Goal: Task Accomplishment & Management: Manage account settings

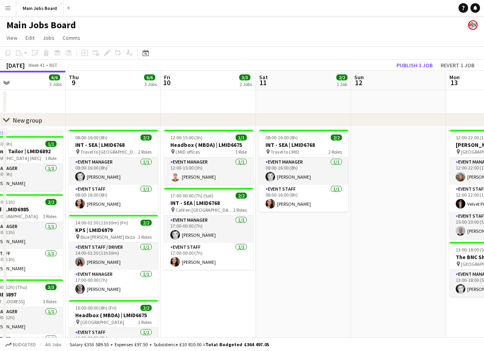
drag, startPoint x: 416, startPoint y: 268, endPoint x: 121, endPoint y: 268, distance: 295.3
click at [128, 268] on app-calendar-viewport "Sun 5 1/1 1 Job Mon 6 5/5 4 Jobs Tue 7 6/6 5 Jobs Wed 8 6/6 3 Jobs Thu 9 6/6 3 …" at bounding box center [242, 274] width 484 height 407
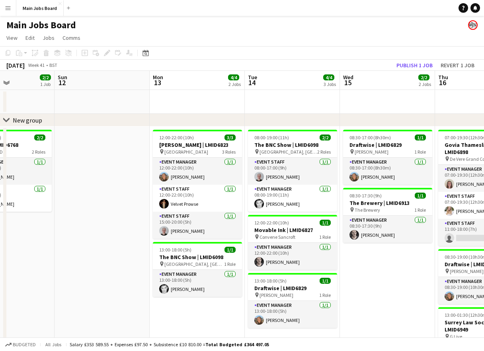
drag, startPoint x: 155, startPoint y: 259, endPoint x: -61, endPoint y: 259, distance: 216.5
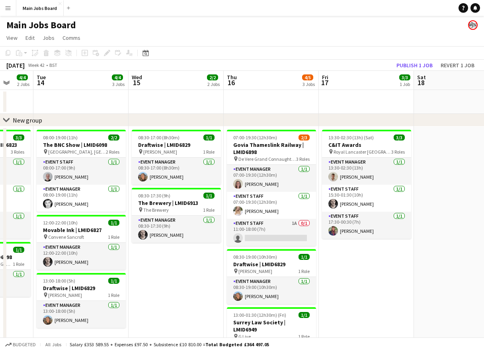
drag, startPoint x: 281, startPoint y: 253, endPoint x: 60, endPoint y: 243, distance: 221.1
click at [60, 243] on app-calendar-viewport "Sat 11 2/2 1 Job Sun 12 Mon 13 4/4 2 Jobs Tue 14 4/4 3 Jobs Wed 15 2/2 2 Jobs T…" at bounding box center [242, 274] width 484 height 407
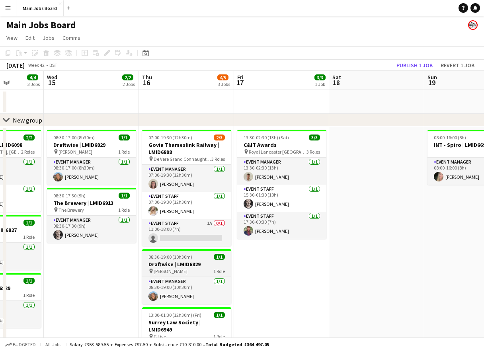
drag, startPoint x: 242, startPoint y: 270, endPoint x: 160, endPoint y: 269, distance: 81.2
click at [160, 270] on app-calendar-viewport "Sat 11 2/2 1 Job Sun 12 Mon 13 4/4 2 Jobs Tue 14 4/4 3 Jobs Wed 15 2/2 2 Jobs T…" at bounding box center [242, 274] width 484 height 407
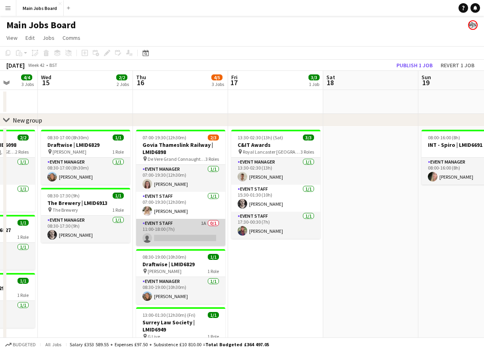
click at [205, 222] on app-card-role "Event Staff 1A 0/1 11:00-18:00 (7h) single-neutral-actions" at bounding box center [180, 232] width 89 height 27
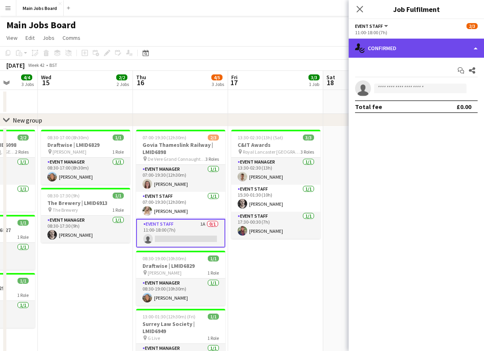
click at [390, 47] on div "single-neutral-actions-check-2 Confirmed" at bounding box center [416, 48] width 135 height 19
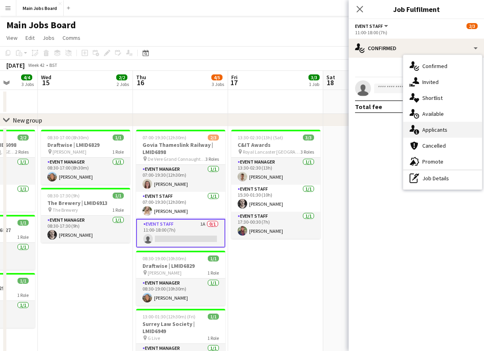
click at [448, 128] on div "single-neutral-actions-information Applicants" at bounding box center [442, 130] width 79 height 16
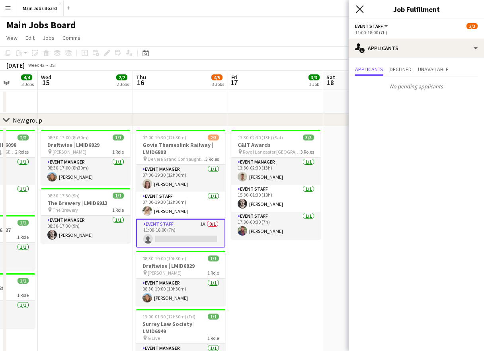
click at [359, 8] on icon "Close pop-in" at bounding box center [360, 9] width 8 height 8
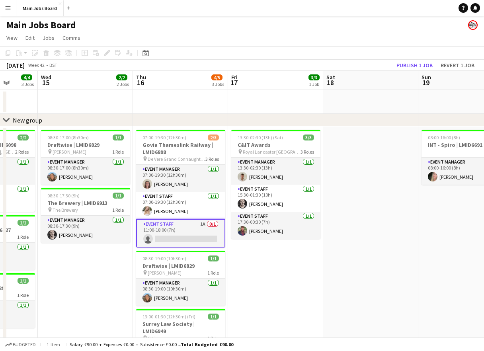
click at [188, 233] on app-card-role "Event Staff 1A 0/1 11:00-18:00 (7h) single-neutral-actions" at bounding box center [180, 233] width 89 height 29
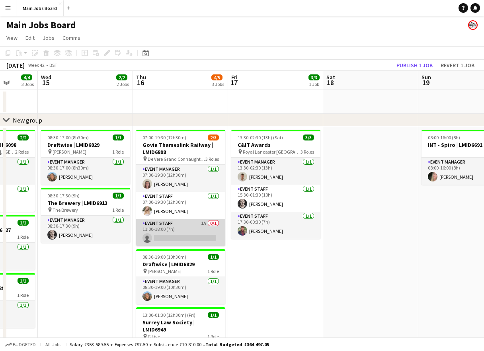
click at [188, 233] on app-card-role "Event Staff 1A 0/1 11:00-18:00 (7h) single-neutral-actions" at bounding box center [180, 232] width 89 height 27
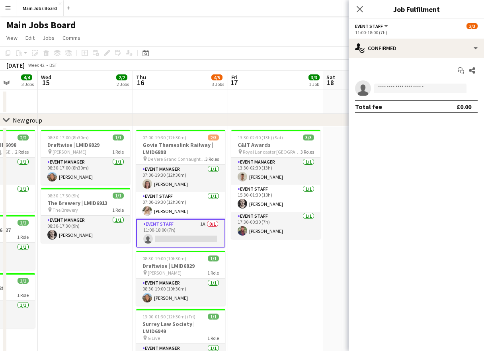
click at [419, 37] on app-options-switcher "Event Staff All roles Event Staff [DATE] 11:00-18:00 (7h)" at bounding box center [416, 28] width 135 height 19
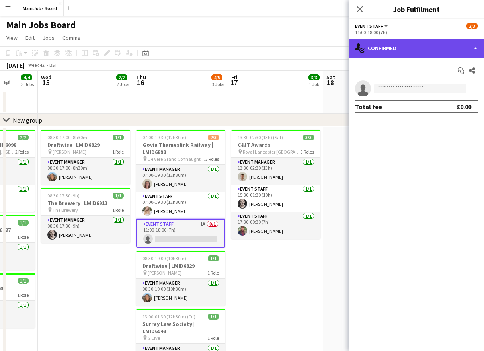
click at [417, 52] on div "single-neutral-actions-check-2 Confirmed" at bounding box center [416, 48] width 135 height 19
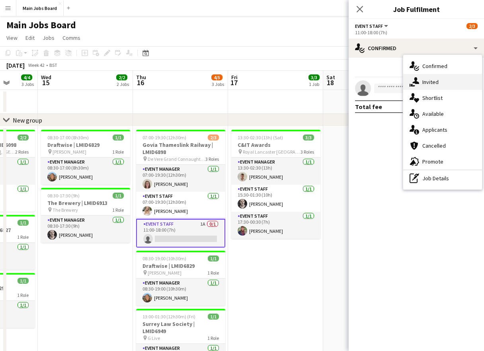
click at [435, 82] on span "Invited" at bounding box center [430, 81] width 16 height 7
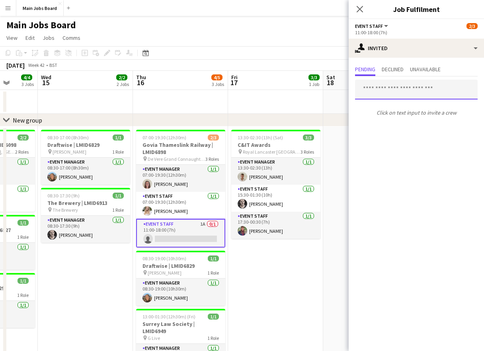
click at [389, 91] on input "text" at bounding box center [416, 90] width 123 height 20
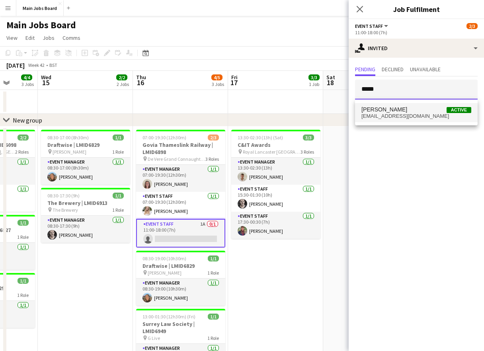
type input "*****"
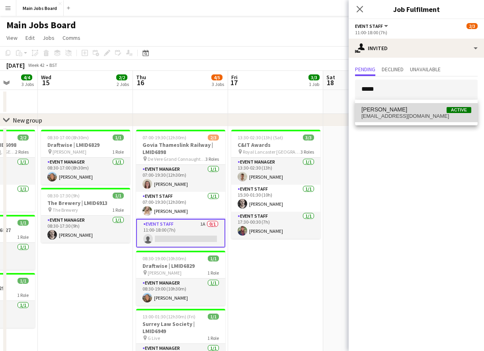
click at [393, 117] on span "[EMAIL_ADDRESS][DOMAIN_NAME]" at bounding box center [416, 116] width 110 height 6
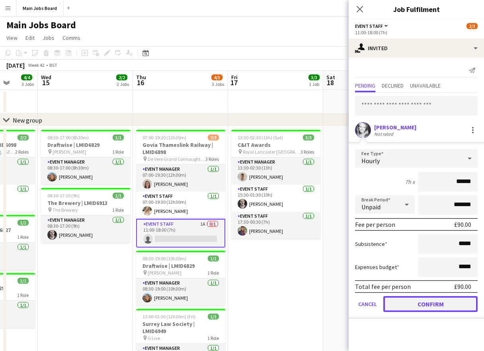
click at [403, 304] on button "Confirm" at bounding box center [430, 304] width 94 height 16
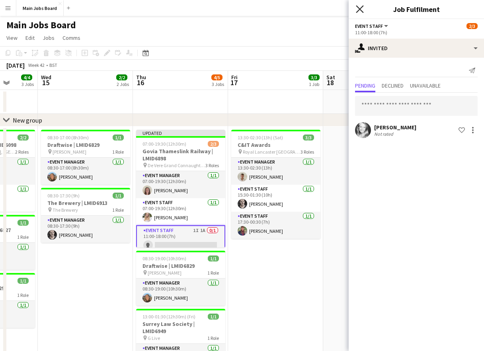
click at [359, 12] on icon "Close pop-in" at bounding box center [360, 9] width 8 height 8
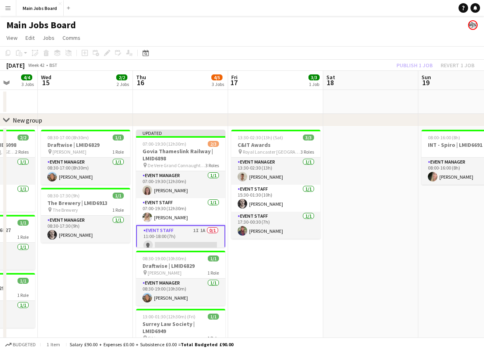
click at [407, 59] on app-toolbar "Copy Paste Paste Command V Paste with crew Command Shift V Paste linked Job [GE…" at bounding box center [242, 53] width 484 height 14
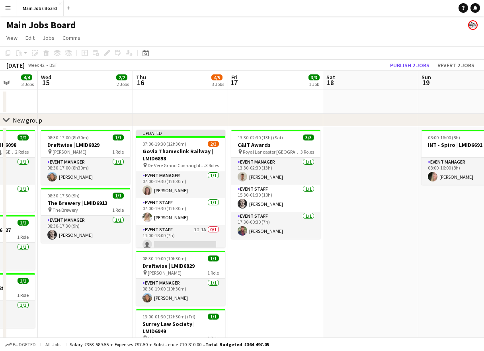
click at [407, 59] on app-toolbar "Copy Paste Paste Command V Paste with crew Command Shift V Paste linked Job [GE…" at bounding box center [242, 53] width 484 height 14
click at [406, 66] on button "Publish 2 jobs" at bounding box center [410, 65] width 46 height 10
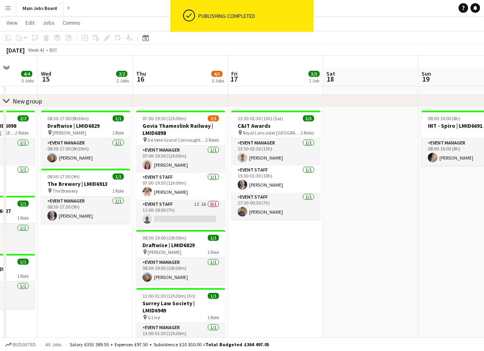
scroll to position [0, 0]
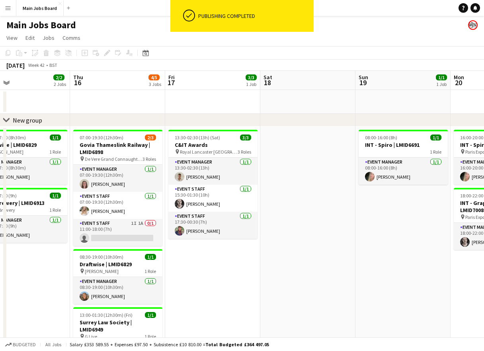
drag, startPoint x: 377, startPoint y: 258, endPoint x: 113, endPoint y: 259, distance: 264.2
click at [113, 259] on app-calendar-viewport "Sat 11 2/2 1 Job Sun 12 Mon 13 4/4 2 Jobs Tue 14 4/4 3 Jobs Wed 15 2/2 2 Jobs T…" at bounding box center [242, 274] width 484 height 407
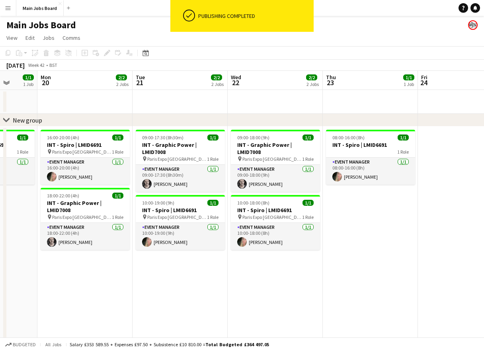
scroll to position [0, 266]
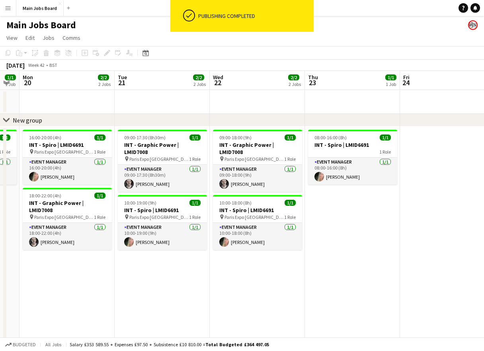
drag, startPoint x: 324, startPoint y: 283, endPoint x: 94, endPoint y: 261, distance: 231.0
click at [94, 261] on app-calendar-viewport "Fri 17 3/3 1 Job Sat 18 Sun 19 1/1 1 Job Mon 20 2/2 2 Jobs Tue 21 2/2 2 Jobs We…" at bounding box center [242, 274] width 484 height 407
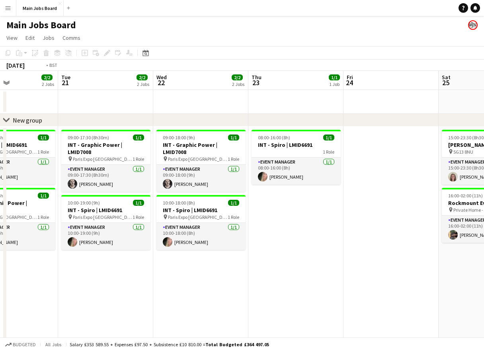
drag, startPoint x: 357, startPoint y: 259, endPoint x: 75, endPoint y: 259, distance: 281.3
click at [75, 259] on app-calendar-viewport "Fri 17 3/3 1 Job Sat 18 Sun 19 1/1 1 Job Mon 20 2/2 2 Jobs Tue 21 2/2 2 Jobs We…" at bounding box center [242, 274] width 484 height 407
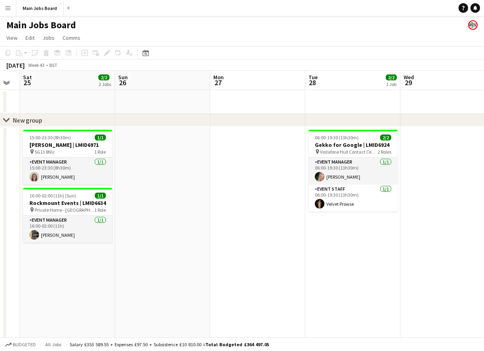
drag, startPoint x: 356, startPoint y: 273, endPoint x: 151, endPoint y: 290, distance: 205.6
click at [151, 290] on app-calendar-viewport "Tue 21 2/2 2 Jobs Wed 22 2/2 2 Jobs Thu 23 1/1 1 Job Fri 24 Sat 25 2/2 2 Jobs S…" at bounding box center [242, 274] width 484 height 407
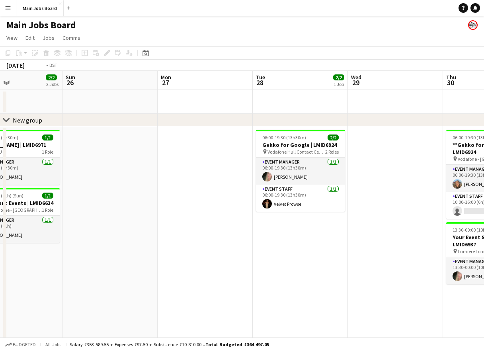
scroll to position [0, 234]
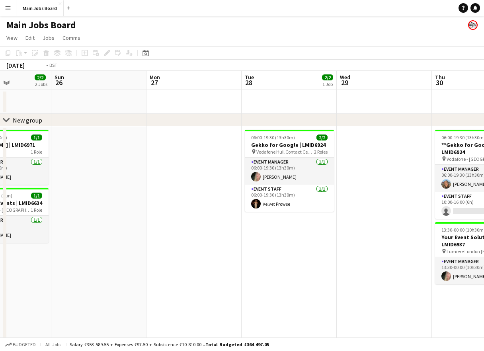
drag, startPoint x: 383, startPoint y: 249, endPoint x: 43, endPoint y: 260, distance: 340.0
click at [50, 260] on app-calendar-viewport "Thu 23 1/1 1 Job Fri 24 Sat 25 2/2 2 Jobs Sun 26 Mon 27 Tue 28 2/2 1 Job Wed 29…" at bounding box center [242, 274] width 484 height 407
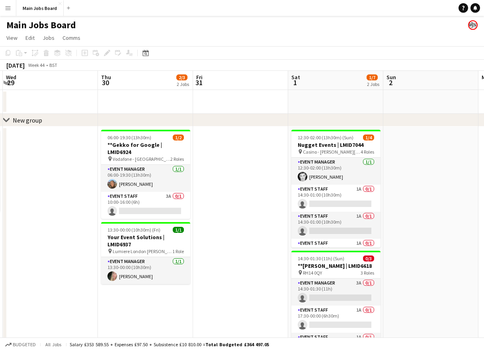
scroll to position [0, 229]
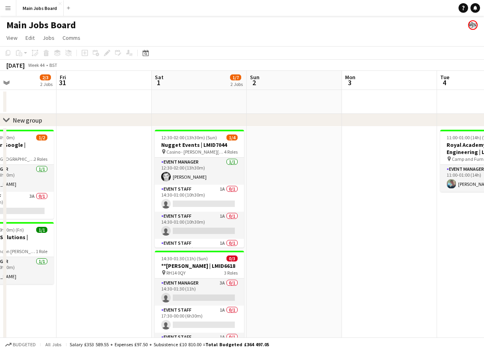
drag, startPoint x: 281, startPoint y: 258, endPoint x: 96, endPoint y: 249, distance: 185.2
click at [96, 249] on app-calendar-viewport "Tue 28 2/2 1 Job Wed 29 Thu 30 2/3 2 Jobs Fri 31 Sat 1 1/7 2 Jobs Sun 2 Mon 3 T…" at bounding box center [242, 274] width 484 height 407
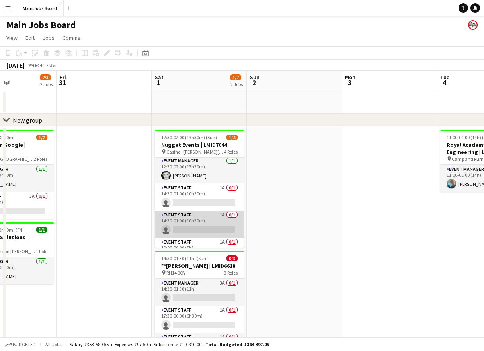
scroll to position [0, 0]
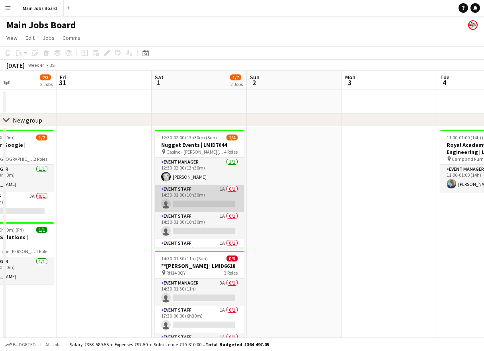
click at [221, 190] on app-card-role "Event Staff 1A 0/1 14:30-01:00 (10h30m) single-neutral-actions" at bounding box center [199, 198] width 89 height 27
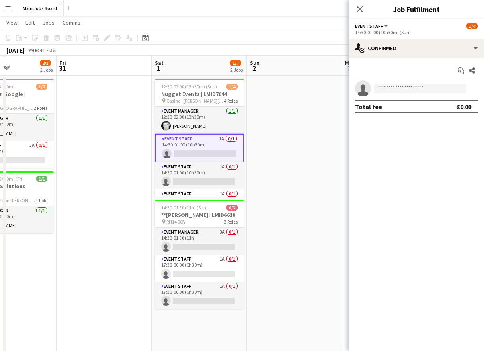
scroll to position [51, 0]
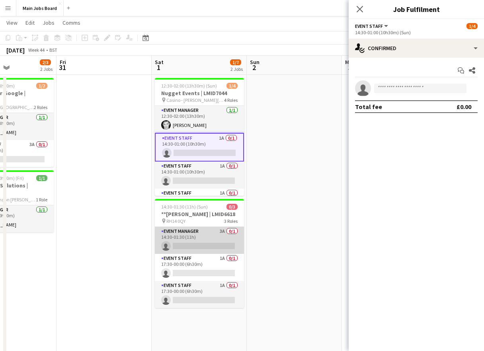
click at [225, 232] on app-card-role "Event Manager 3A 0/1 14:30-01:30 (11h) single-neutral-actions" at bounding box center [199, 240] width 89 height 27
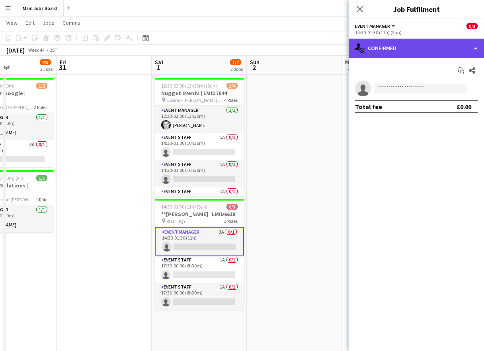
click at [392, 48] on div "single-neutral-actions-check-2 Confirmed" at bounding box center [416, 48] width 135 height 19
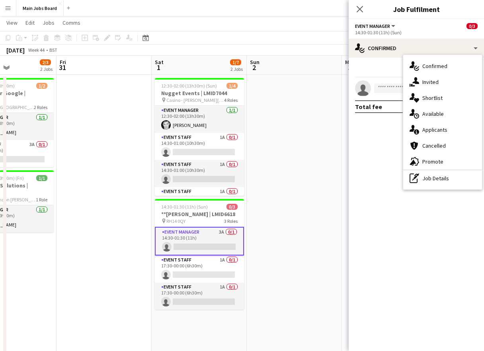
click at [296, 122] on app-date-cell at bounding box center [294, 250] width 95 height 351
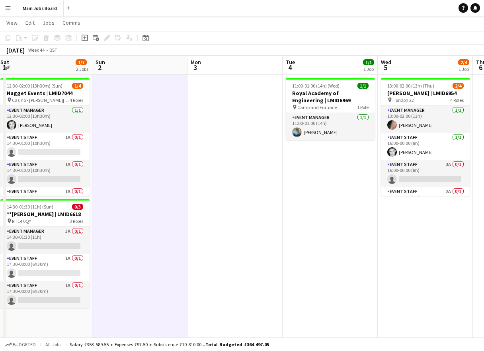
drag, startPoint x: 347, startPoint y: 160, endPoint x: 183, endPoint y: 162, distance: 163.2
click at [183, 162] on app-calendar-viewport "Tue 28 2/2 1 Job Wed 29 Thu 30 2/3 2 Jobs Fri 31 Sat 1 1/7 2 Jobs Sun 2 Mon 3 T…" at bounding box center [242, 203] width 484 height 446
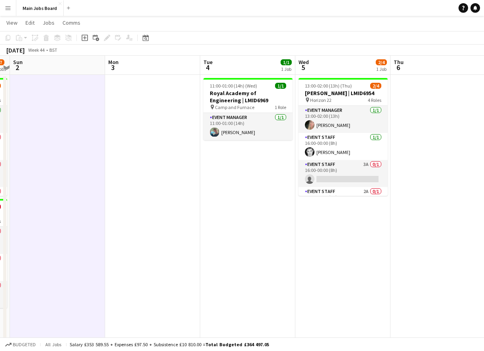
scroll to position [0, 339]
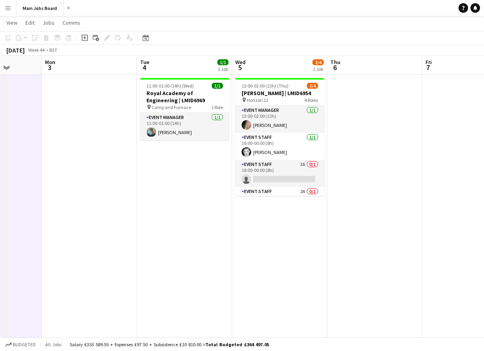
drag, startPoint x: 382, startPoint y: 180, endPoint x: 245, endPoint y: 182, distance: 136.9
click at [245, 182] on app-calendar-viewport "Thu 30 2/3 2 Jobs Fri 31 Sat 1 1/7 2 Jobs Sun 2 Mon 3 Tue 4 1/1 1 Job Wed 5 2/4…" at bounding box center [242, 203] width 484 height 446
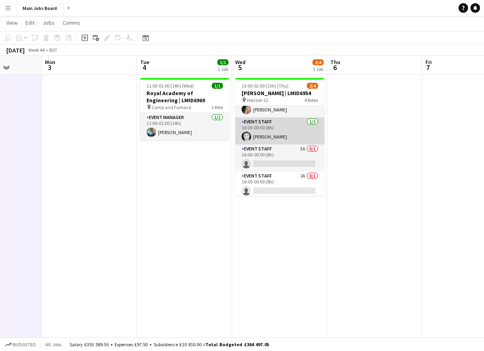
scroll to position [18, 0]
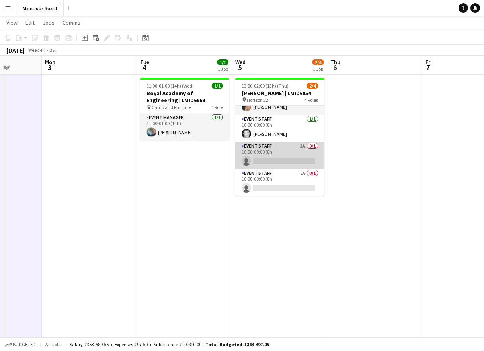
click at [304, 146] on app-card-role "Event Staff 3A 0/1 16:00-00:00 (8h) single-neutral-actions" at bounding box center [279, 155] width 89 height 27
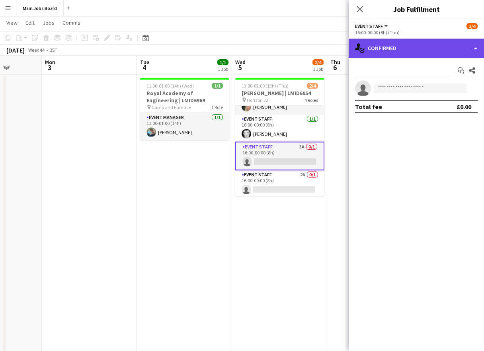
click at [422, 46] on div "single-neutral-actions-check-2 Confirmed" at bounding box center [416, 48] width 135 height 19
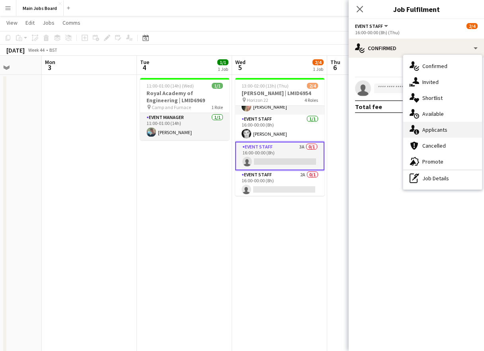
click at [443, 129] on span "Applicants" at bounding box center [434, 129] width 25 height 7
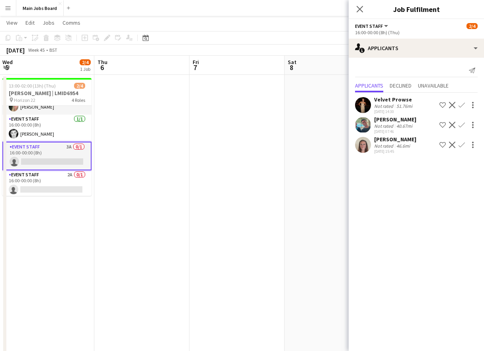
scroll to position [0, 248]
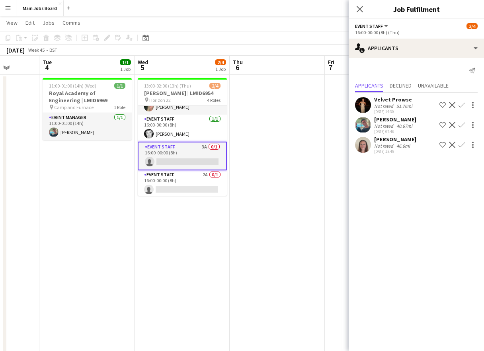
drag, startPoint x: 241, startPoint y: 258, endPoint x: 141, endPoint y: 258, distance: 100.3
click at [141, 258] on app-calendar-viewport "Sat 1 1/7 2 Jobs Sun 2 Mon 3 Tue 4 1/1 1 Job Wed 5 2/4 1 Job Thu 6 Fri 7 Sat 8 …" at bounding box center [242, 203] width 484 height 446
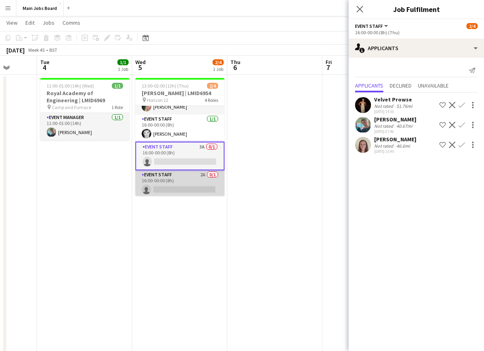
click at [203, 174] on app-card-role "Event Staff 2A 0/1 16:00-00:00 (8h) single-neutral-actions" at bounding box center [179, 183] width 89 height 27
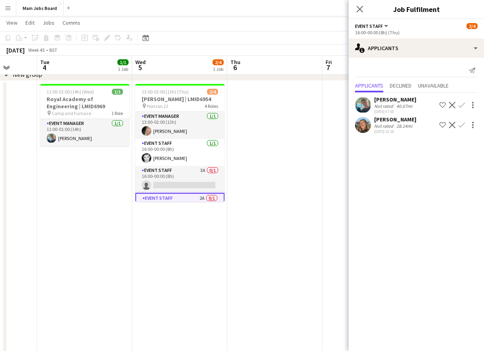
scroll to position [43, 0]
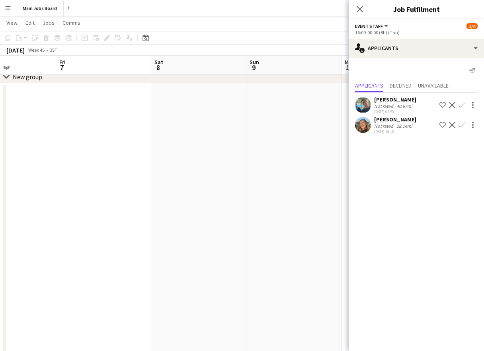
drag, startPoint x: 257, startPoint y: 207, endPoint x: -76, endPoint y: 212, distance: 333.5
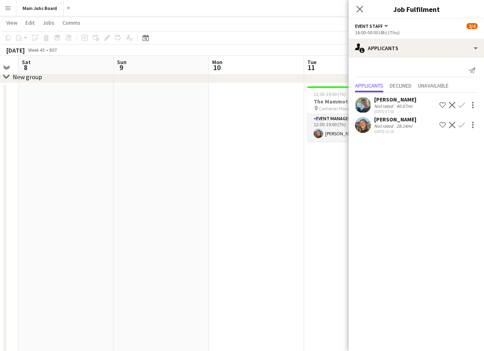
drag, startPoint x: 265, startPoint y: 224, endPoint x: 115, endPoint y: 226, distance: 149.6
click at [115, 226] on app-calendar-viewport "Tue 4 1/1 1 Job Wed 5 2/4 1 Job Thu 6 Fri 7 Sat 8 Sun 9 Mon 10 Tue 11 1/1 1 Job…" at bounding box center [242, 211] width 484 height 446
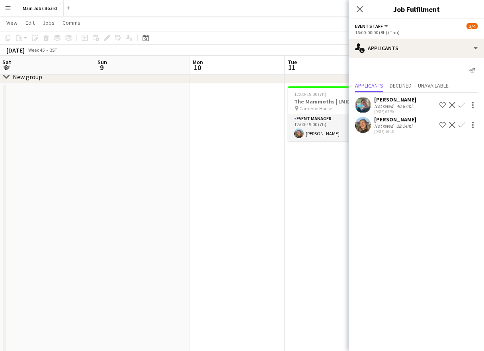
drag, startPoint x: 347, startPoint y: 197, endPoint x: 340, endPoint y: 197, distance: 6.8
click at [340, 197] on app-calendar-viewport "Tue 4 1/1 1 Job Wed 5 2/4 1 Job Thu 6 Fri 7 Sat 8 Sun 9 Mon 10 Tue 11 1/1 1 Job…" at bounding box center [242, 211] width 484 height 446
drag, startPoint x: 340, startPoint y: 197, endPoint x: 149, endPoint y: 211, distance: 191.1
click at [151, 211] on app-calendar-viewport "Tue 4 1/1 1 Job Wed 5 2/4 1 Job Thu 6 Fri 7 Sat 8 Sun 9 Mon 10 Tue 11 1/1 1 Job…" at bounding box center [242, 211] width 484 height 446
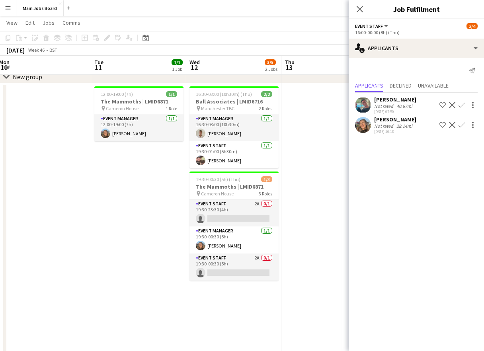
drag, startPoint x: 272, startPoint y: 225, endPoint x: 277, endPoint y: 225, distance: 5.2
click at [276, 225] on app-calendar-viewport "Thu 6 Fri 7 Sat 8 Sun 9 Mon 10 Tue 11 1/1 1 Job Wed 12 3/5 2 Jobs Thu 13 Fri 14…" at bounding box center [242, 211] width 484 height 446
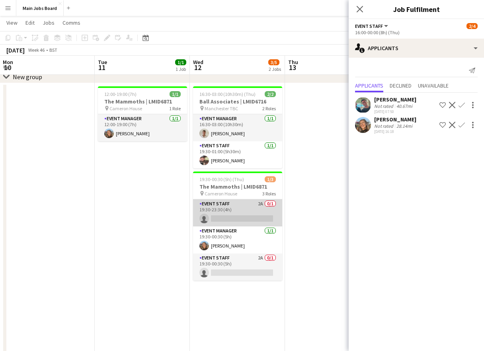
click at [261, 203] on app-card-role "Event Staff 2A 0/1 19:30-23:30 (4h) single-neutral-actions" at bounding box center [237, 212] width 89 height 27
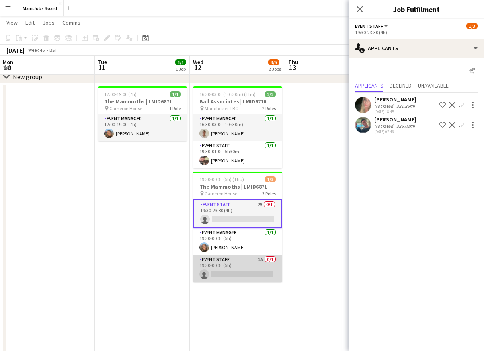
click at [264, 257] on app-card-role "Event Staff 2A 0/1 19:30-00:30 (5h) single-neutral-actions" at bounding box center [237, 268] width 89 height 27
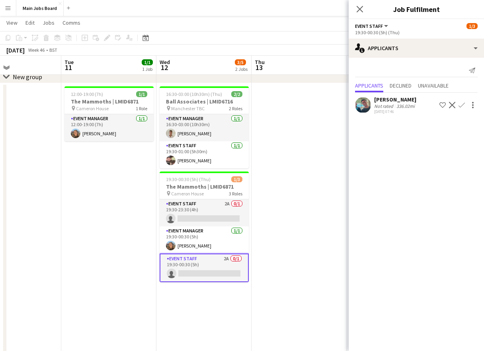
drag, startPoint x: 300, startPoint y: 210, endPoint x: 73, endPoint y: 210, distance: 227.2
click at [74, 210] on app-calendar-viewport "Sat 8 Sun 9 Mon 10 Tue 11 1/1 1 Job Wed 12 3/5 2 Jobs Thu 13 Fri 14 Sat 15 Sun …" at bounding box center [242, 211] width 484 height 446
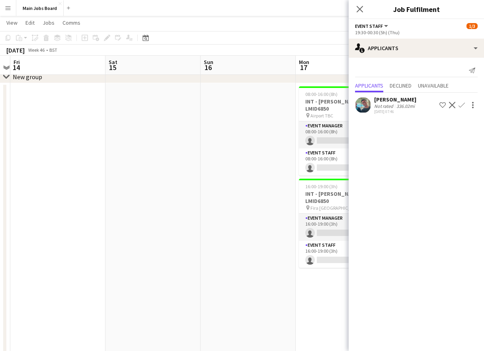
drag, startPoint x: 246, startPoint y: 185, endPoint x: 60, endPoint y: 185, distance: 186.6
click at [65, 185] on app-calendar-viewport "Mon 10 Tue 11 1/1 1 Job Wed 12 3/5 2 Jobs Thu 13 Fri 14 Sat 15 Sun 16 Mon 17 0/…" at bounding box center [242, 211] width 484 height 446
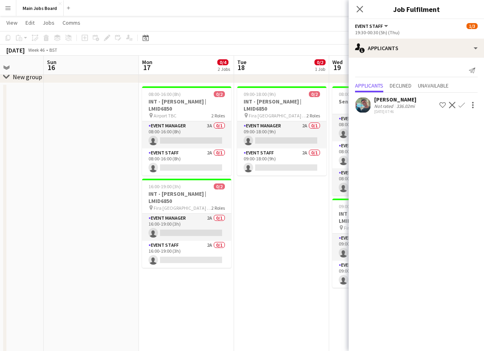
scroll to position [0, 368]
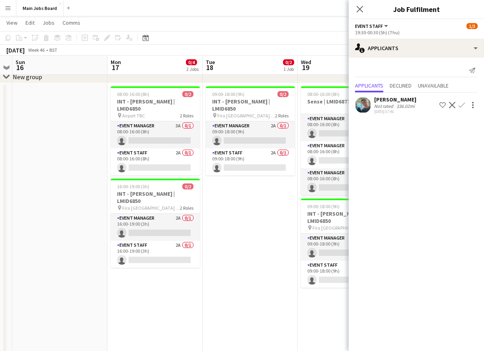
drag, startPoint x: 228, startPoint y: 191, endPoint x: 78, endPoint y: 191, distance: 150.0
click at [78, 191] on app-calendar-viewport "Wed 12 3/5 2 Jobs Thu 13 Fri 14 Sat 15 Sun 16 Mon 17 0/4 2 Jobs Tue 18 0/2 1 Jo…" at bounding box center [242, 211] width 484 height 446
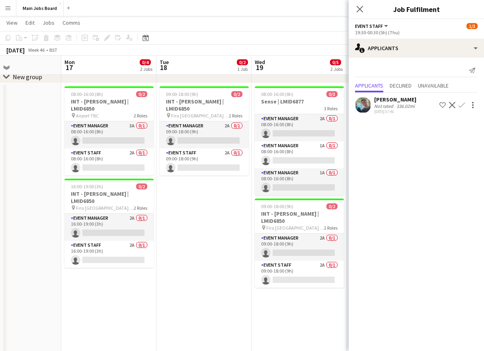
drag, startPoint x: 237, startPoint y: 209, endPoint x: 184, endPoint y: 209, distance: 52.9
click at [184, 209] on app-calendar-viewport "Fri 14 Sat 15 Sun 16 Mon 17 0/4 2 Jobs Tue 18 0/2 1 Job Wed 19 0/5 2 Jobs Thu 2…" at bounding box center [242, 211] width 484 height 446
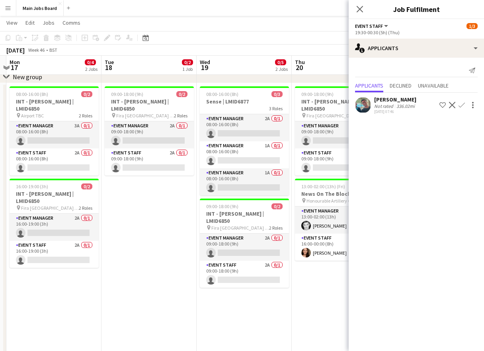
drag, startPoint x: 181, startPoint y: 211, endPoint x: 133, endPoint y: 210, distance: 48.2
click at [133, 211] on app-calendar-viewport "Fri 14 Sat 15 Sun 16 Mon 17 0/4 2 Jobs Tue 18 0/2 1 Job Wed 19 0/5 2 Jobs Thu 2…" at bounding box center [242, 211] width 484 height 446
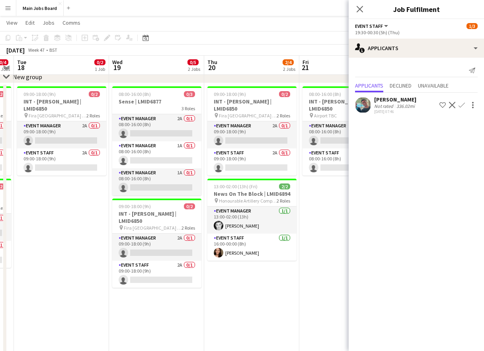
scroll to position [0, 390]
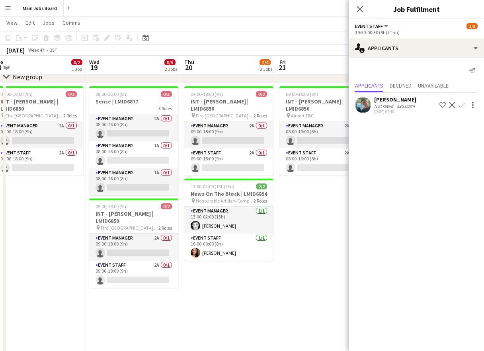
drag, startPoint x: 205, startPoint y: 224, endPoint x: 93, endPoint y: 224, distance: 111.4
click at [94, 224] on app-calendar-viewport "Fri 14 Sat 15 Sun 16 Mon 17 0/4 2 Jobs Tue 18 0/2 1 Job Wed 19 0/5 2 Jobs Thu 2…" at bounding box center [242, 211] width 484 height 446
click at [155, 121] on app-card-role "Event Manager 2A 0/1 08:00-16:00 (8h) single-neutral-actions" at bounding box center [133, 127] width 89 height 27
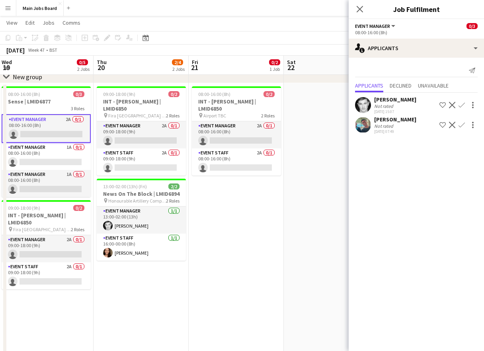
drag, startPoint x: 301, startPoint y: 226, endPoint x: 87, endPoint y: 228, distance: 214.1
click at [88, 228] on app-calendar-viewport "Sun 16 Mon 17 0/4 2 Jobs Tue 18 0/2 1 Job Wed 19 0/5 2 Jobs Thu 20 2/4 2 Jobs F…" at bounding box center [242, 211] width 484 height 446
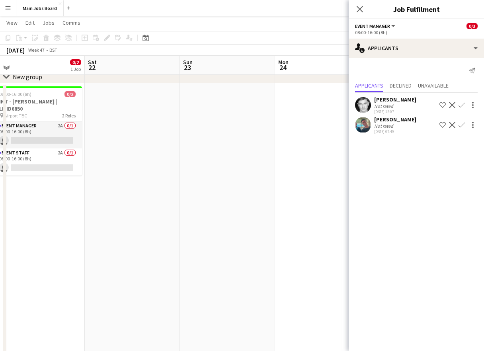
drag, startPoint x: 201, startPoint y: 229, endPoint x: 76, endPoint y: 229, distance: 124.2
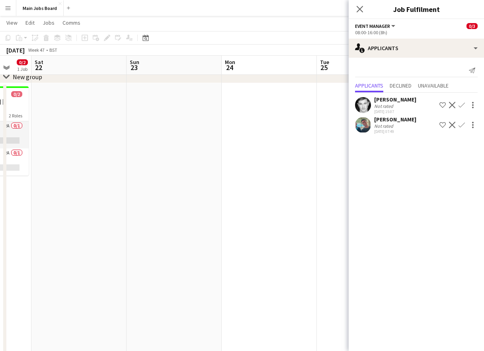
click at [76, 229] on app-calendar-viewport "Tue 18 0/2 1 Job Wed 19 0/5 2 Jobs Thu 20 2/4 2 Jobs Fri 21 0/2 1 Job Sat 22 Su…" at bounding box center [242, 211] width 484 height 446
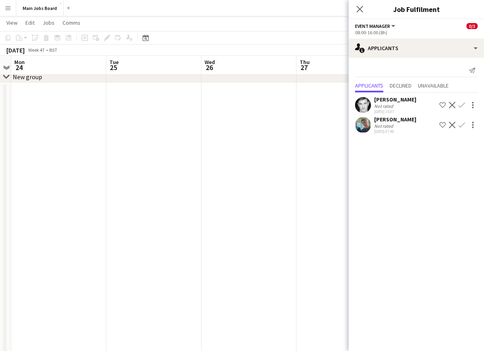
drag, startPoint x: 210, startPoint y: 218, endPoint x: 59, endPoint y: 220, distance: 151.2
click at [62, 220] on app-calendar-viewport "Thu 20 2/4 2 Jobs Fri 21 0/2 1 Job Sat 22 Sun 23 Mon 24 Tue 25 Wed 26 Thu 27 Fr…" at bounding box center [242, 211] width 484 height 446
drag, startPoint x: 228, startPoint y: 220, endPoint x: 89, endPoint y: 220, distance: 139.3
click at [92, 220] on app-calendar-viewport "Thu 20 2/4 2 Jobs Fri 21 0/2 1 Job Sat 22 Sun 23 Mon 24 Tue 25 Wed 26 Thu 27 Fr…" at bounding box center [242, 211] width 484 height 446
drag, startPoint x: 274, startPoint y: 220, endPoint x: 52, endPoint y: 224, distance: 222.5
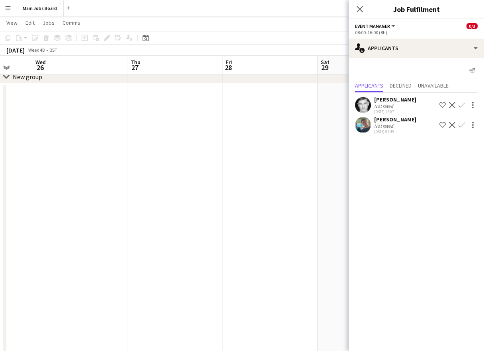
click at [52, 224] on app-calendar-viewport "Sat 22 Sun 23 Mon 24 Tue 25 Wed 26 Thu 27 Fri 28 Sat 29 Sun 30 1/1 1 Job Mon 1 …" at bounding box center [242, 211] width 484 height 446
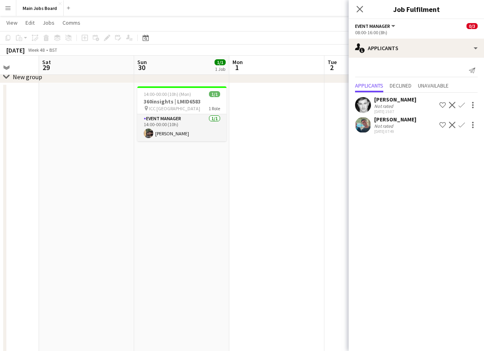
drag, startPoint x: 210, startPoint y: 208, endPoint x: 122, endPoint y: 208, distance: 87.9
click at [125, 208] on app-calendar-viewport "Wed 26 Thu 27 Fri 28 Sat 29 Sun 30 1/1 1 Job Mon 1 Tue 2 Wed 3 Thu 4 0/1 1 Job …" at bounding box center [242, 211] width 484 height 446
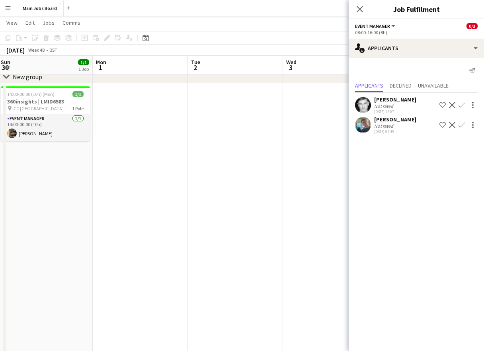
drag, startPoint x: 234, startPoint y: 199, endPoint x: 136, endPoint y: 199, distance: 98.3
click at [138, 199] on app-calendar-viewport "Wed 26 Thu 27 Fri 28 Sat 29 Sun 30 1/1 1 Job Mon 1 Tue 2 Wed 3 Thu 4 0/1 1 Job …" at bounding box center [242, 211] width 484 height 446
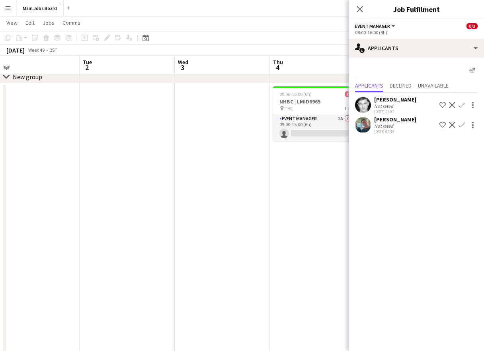
drag, startPoint x: 132, startPoint y: 208, endPoint x: 55, endPoint y: 208, distance: 77.6
click at [69, 208] on app-calendar-viewport "Fri 28 Sat 29 Sun 30 1/1 1 Job Mon 1 Tue 2 Wed 3 Thu 4 0/1 1 Job Fri 5 0/1 1 Jo…" at bounding box center [242, 211] width 484 height 446
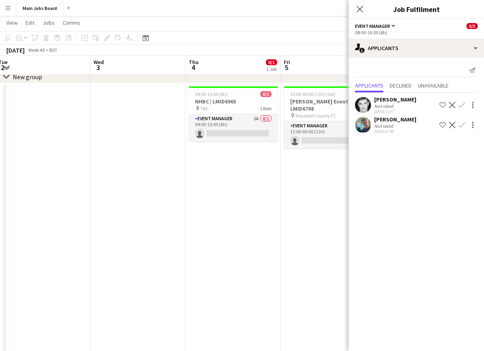
drag, startPoint x: 162, startPoint y: 206, endPoint x: 109, endPoint y: 206, distance: 52.5
click at [109, 206] on app-calendar-viewport "Fri 28 Sat 29 Sun 30 1/1 1 Job Mon 1 Tue 2 Wed 3 Thu 4 0/1 1 Job Fri 5 0/1 1 Jo…" at bounding box center [242, 211] width 484 height 446
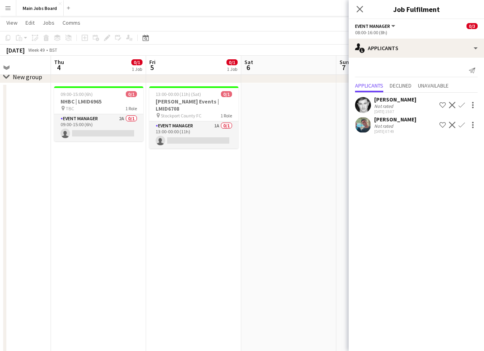
drag, startPoint x: 63, startPoint y: 221, endPoint x: 36, endPoint y: 220, distance: 27.1
click at [37, 220] on app-calendar-viewport "Sun 30 1/1 1 Job Mon 1 Tue 2 Wed 3 Thu 4 0/1 1 Job Fri 5 0/1 1 Job Sat 6 Sun 7 …" at bounding box center [242, 211] width 484 height 446
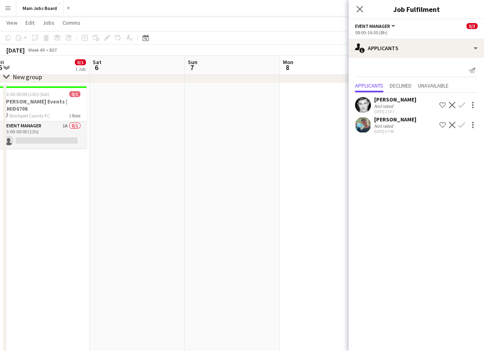
drag, startPoint x: 222, startPoint y: 204, endPoint x: 57, endPoint y: 204, distance: 164.3
click at [66, 204] on app-calendar-viewport "Tue 2 Wed 3 Thu 4 0/1 1 Job Fri 5 0/1 1 Job Sat 6 Sun 7 Mon 8 Tue 9 Wed 10 Thu …" at bounding box center [242, 211] width 484 height 446
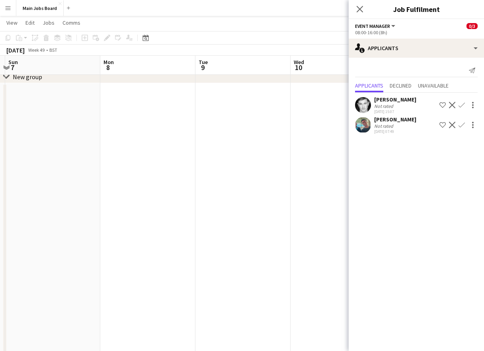
drag, startPoint x: 226, startPoint y: 195, endPoint x: 24, endPoint y: 195, distance: 201.7
click at [39, 195] on app-calendar-viewport "Thu 4 0/1 1 Job Fri 5 0/1 1 Job Sat 6 Sun 7 Mon 8 Tue 9 Wed 10 Thu 11 2/11 4 Jo…" at bounding box center [242, 239] width 484 height 503
drag, startPoint x: 129, startPoint y: 182, endPoint x: 23, endPoint y: 182, distance: 106.2
click at [34, 182] on app-calendar-viewport "Thu 4 0/1 1 Job Fri 5 0/1 1 Job Sat 6 Sun 7 Mon 8 Tue 9 Wed 10 Thu 11 2/11 4 Jo…" at bounding box center [242, 239] width 484 height 503
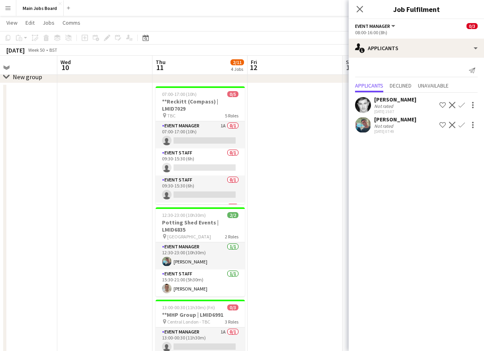
scroll to position [0, 326]
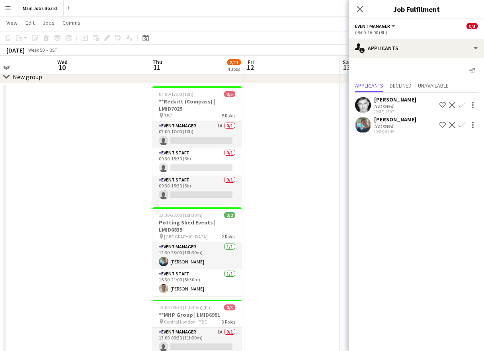
drag, startPoint x: 138, startPoint y: 192, endPoint x: 107, endPoint y: 192, distance: 30.2
click at [107, 192] on app-calendar-viewport "Sat 6 Sun 7 Mon 8 Tue 9 Wed 10 Thu 11 2/11 4 Jobs Fri 12 Sat 13 Sun 14 Mon 15 T…" at bounding box center [242, 239] width 484 height 503
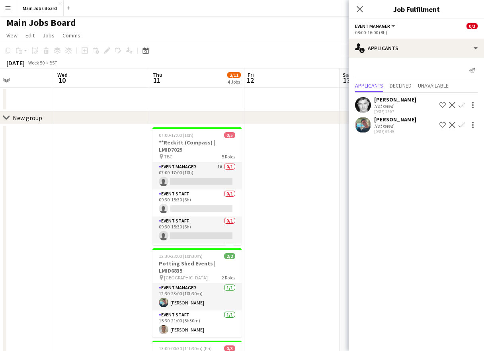
scroll to position [2, 0]
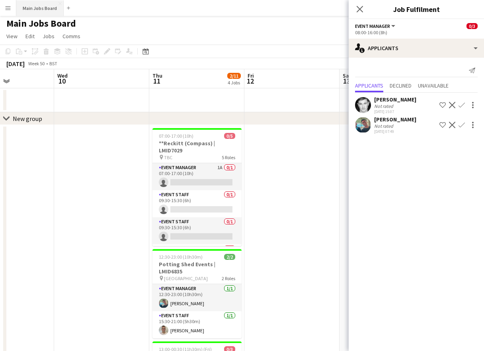
click at [40, 11] on button "Main Jobs Board Close" at bounding box center [39, 8] width 47 height 16
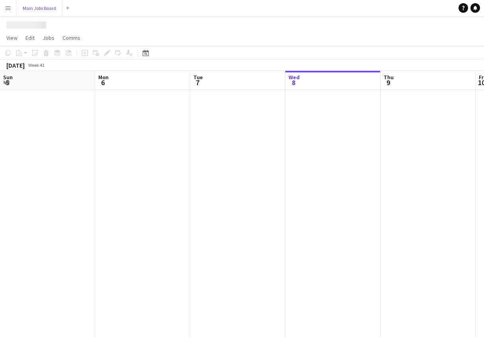
scroll to position [0, 190]
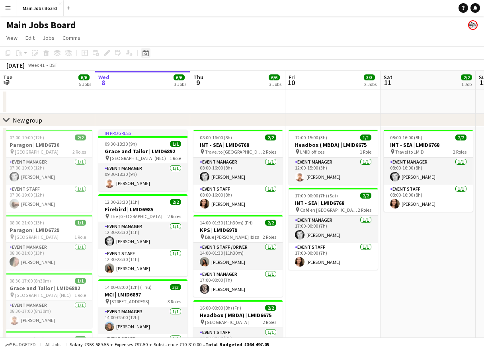
click at [143, 55] on icon at bounding box center [145, 53] width 6 height 6
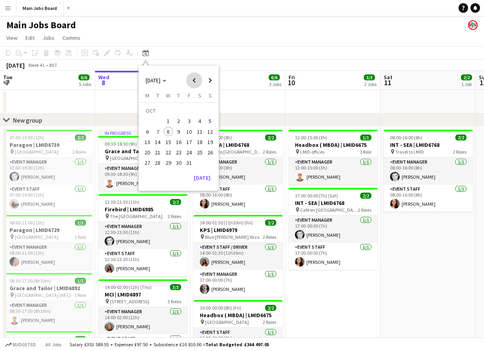
click at [191, 78] on span "Previous month" at bounding box center [194, 80] width 16 height 16
click at [209, 79] on span "Next month" at bounding box center [210, 80] width 16 height 16
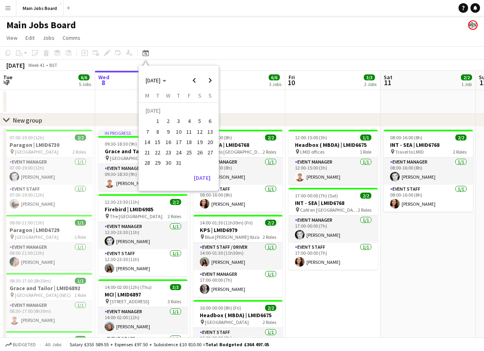
click at [158, 123] on span "1" at bounding box center [158, 122] width 10 height 10
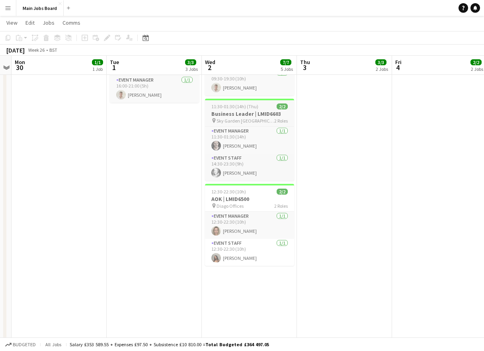
scroll to position [205, 0]
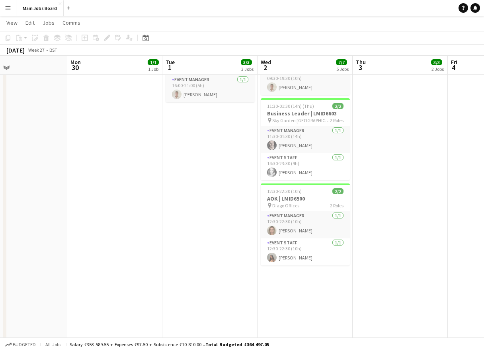
drag, startPoint x: 323, startPoint y: 267, endPoint x: 187, endPoint y: 266, distance: 135.3
click at [187, 266] on app-calendar-viewport "Fri 27 5/9 7 Jobs Sat 28 2/2 2 Jobs Sun 29 Mon 30 1/1 1 Job Tue 1 3/3 3 Jobs We…" at bounding box center [242, 132] width 484 height 612
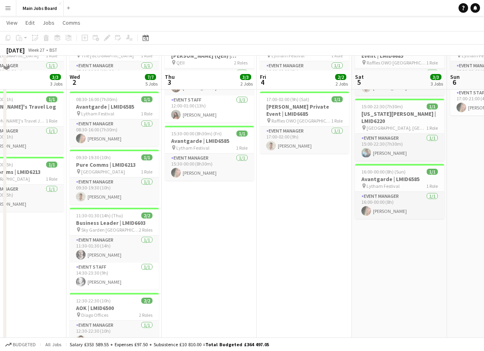
scroll to position [88, 0]
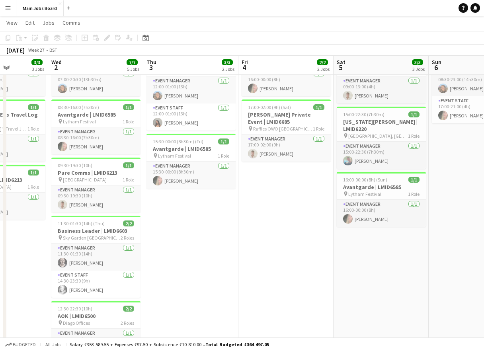
drag, startPoint x: 186, startPoint y: 234, endPoint x: 278, endPoint y: 234, distance: 91.9
click at [276, 234] on app-calendar-viewport "Sun 29 Mon 30 1/1 1 Job Tue 1 3/3 3 Jobs Wed 2 7/7 5 Jobs Thu 3 3/3 2 Jobs Fri …" at bounding box center [242, 249] width 484 height 612
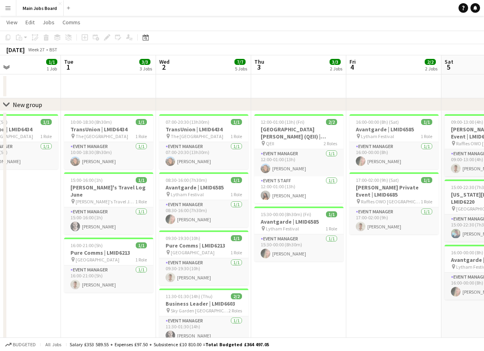
scroll to position [0, 0]
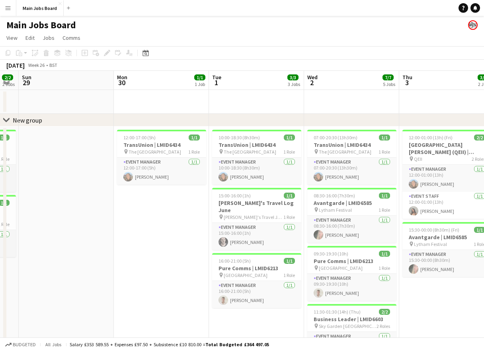
drag, startPoint x: 103, startPoint y: 226, endPoint x: 274, endPoint y: 226, distance: 171.1
click at [274, 225] on app-calendar-viewport "Fri 27 5/9 7 Jobs Sat 28 2/2 2 Jobs Sun 29 Mon 30 1/1 1 Job Tue 1 3/3 3 Jobs We…" at bounding box center [242, 357] width 484 height 573
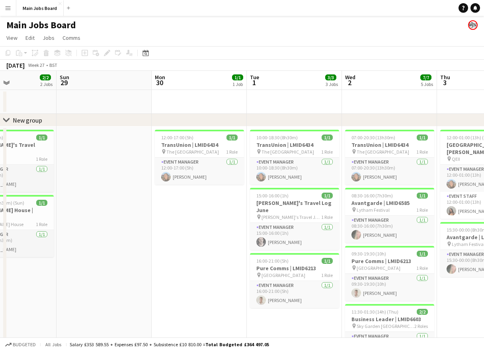
drag, startPoint x: 189, startPoint y: 219, endPoint x: 8, endPoint y: 215, distance: 181.1
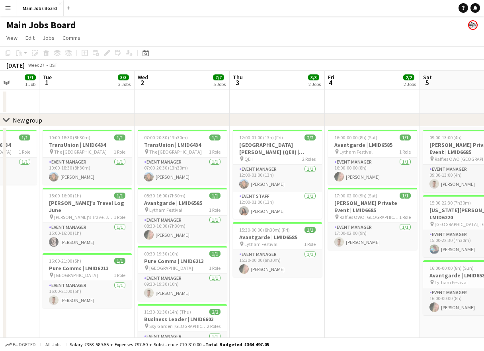
scroll to position [0, 290]
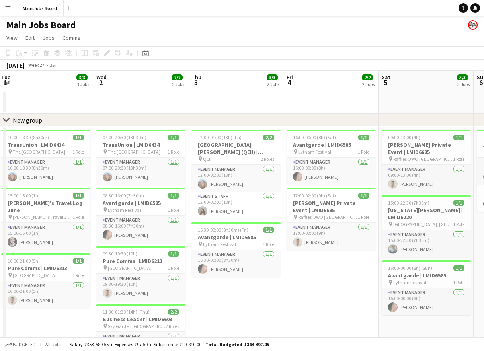
drag, startPoint x: 116, startPoint y: 193, endPoint x: 61, endPoint y: 193, distance: 55.3
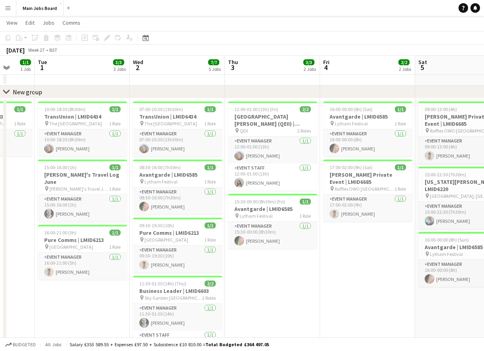
scroll to position [0, 267]
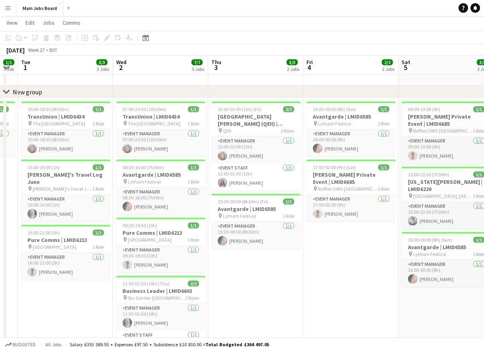
drag, startPoint x: 316, startPoint y: 252, endPoint x: 54, endPoint y: 251, distance: 262.6
click at [54, 252] on app-calendar-viewport "Sat 28 2/2 2 Jobs Sun 29 Mon 30 1/1 1 Job Tue 1 3/3 3 Jobs Wed 2 7/7 5 Jobs Thu…" at bounding box center [242, 349] width 484 height 691
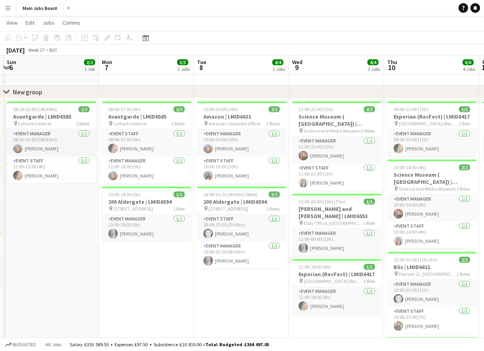
drag, startPoint x: 346, startPoint y: 255, endPoint x: 140, endPoint y: 255, distance: 205.3
click at [141, 255] on app-calendar-viewport "Thu 3 3/3 2 Jobs Fri 4 2/2 2 Jobs Sat 5 3/3 3 Jobs Sun 6 2/2 1 Job Mon 7 3/3 2 …" at bounding box center [242, 349] width 484 height 691
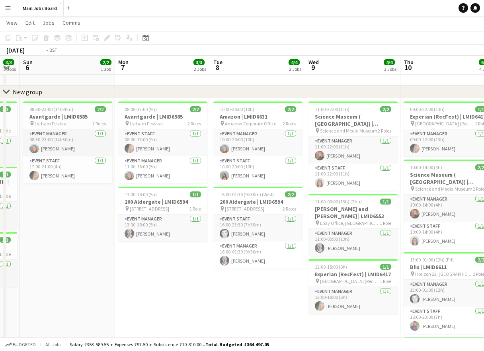
drag, startPoint x: 237, startPoint y: 290, endPoint x: 56, endPoint y: 290, distance: 181.1
click at [56, 290] on app-calendar-viewport "Thu 3 3/3 2 Jobs Fri 4 2/2 2 Jobs Sat 5 3/3 3 Jobs Sun 6 2/2 1 Job Mon 7 3/3 2 …" at bounding box center [242, 349] width 484 height 691
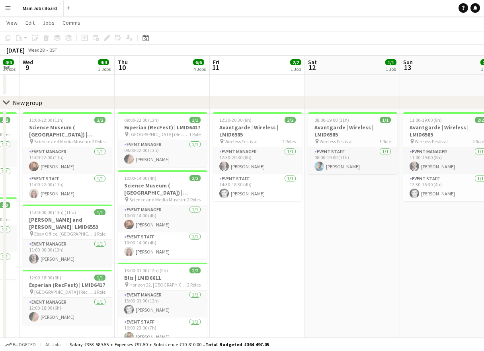
scroll to position [0, 320]
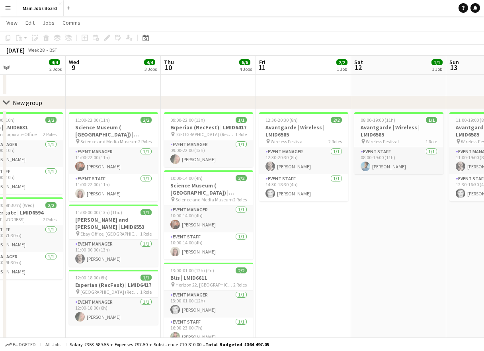
drag, startPoint x: 410, startPoint y: 261, endPoint x: 173, endPoint y: 261, distance: 236.8
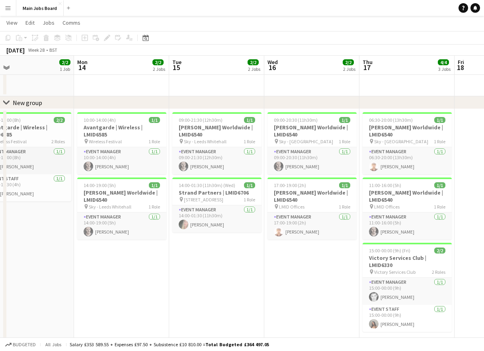
scroll to position [0, 259]
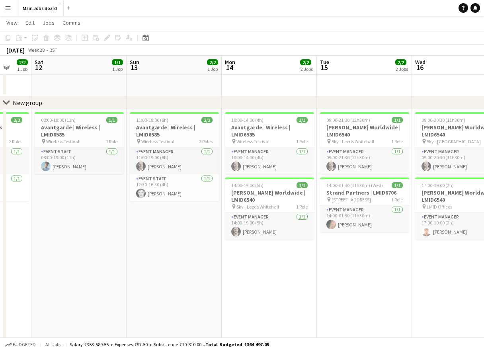
drag, startPoint x: 300, startPoint y: 232, endPoint x: 168, endPoint y: 238, distance: 133.0
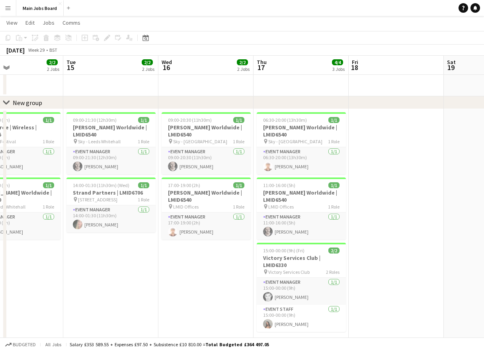
drag, startPoint x: 382, startPoint y: 241, endPoint x: 127, endPoint y: 246, distance: 254.3
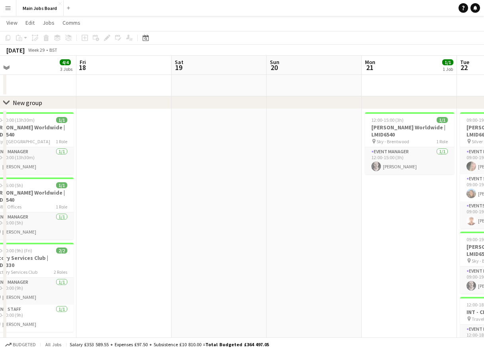
drag, startPoint x: 375, startPoint y: 273, endPoint x: 108, endPoint y: 281, distance: 267.1
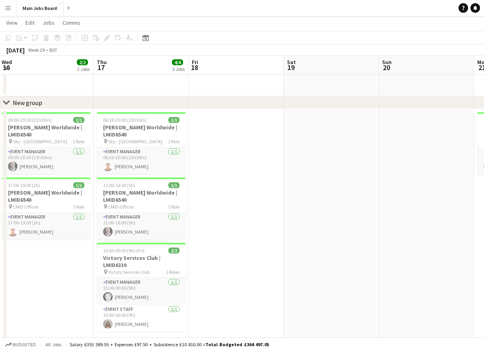
drag, startPoint x: 295, startPoint y: 271, endPoint x: 27, endPoint y: 275, distance: 268.6
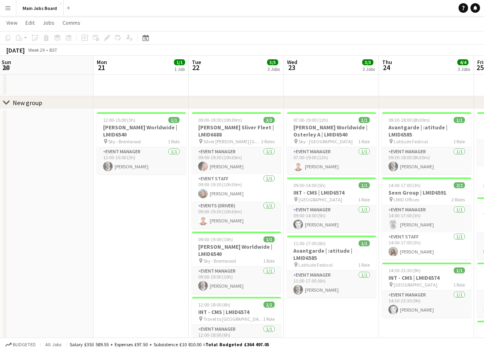
scroll to position [0, 287]
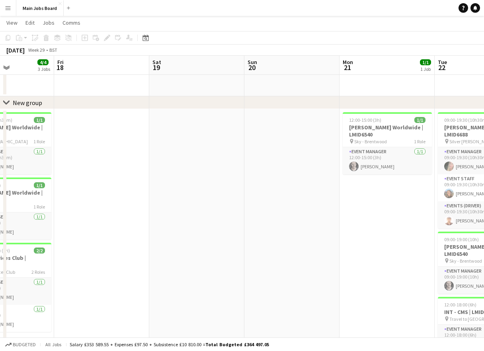
drag, startPoint x: 73, startPoint y: 229, endPoint x: 426, endPoint y: 209, distance: 353.5
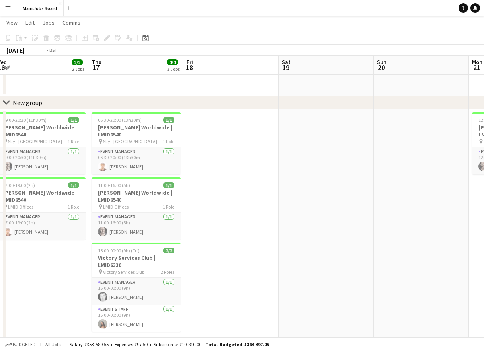
drag, startPoint x: 172, startPoint y: 209, endPoint x: 449, endPoint y: 207, distance: 277.0
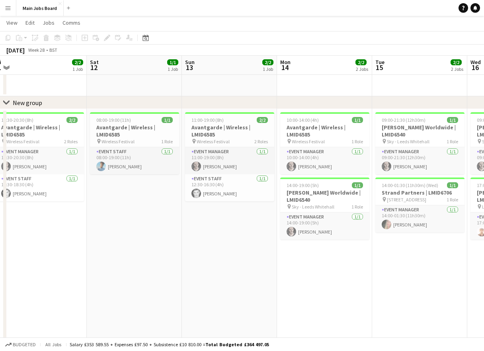
drag, startPoint x: 103, startPoint y: 209, endPoint x: 427, endPoint y: 209, distance: 323.5
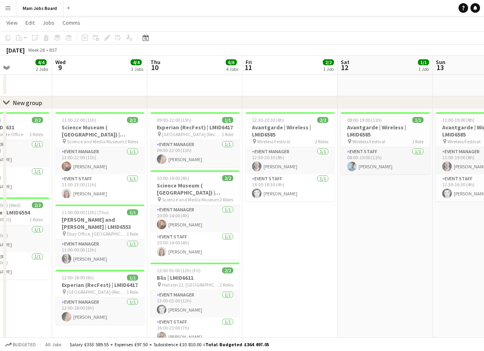
drag, startPoint x: 88, startPoint y: 194, endPoint x: 355, endPoint y: 192, distance: 267.0
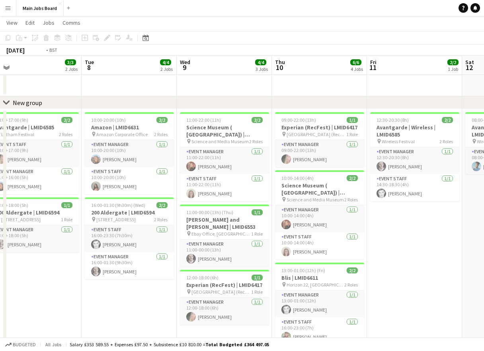
drag, startPoint x: 132, startPoint y: 191, endPoint x: 348, endPoint y: 191, distance: 216.1
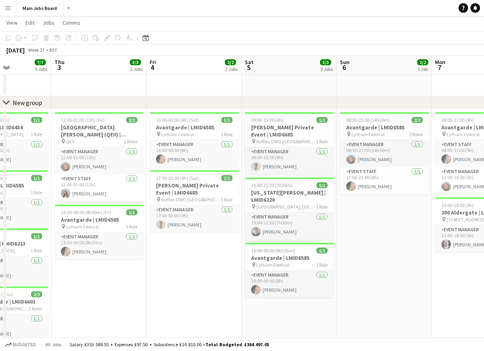
drag, startPoint x: 145, startPoint y: 189, endPoint x: 397, endPoint y: 186, distance: 252.3
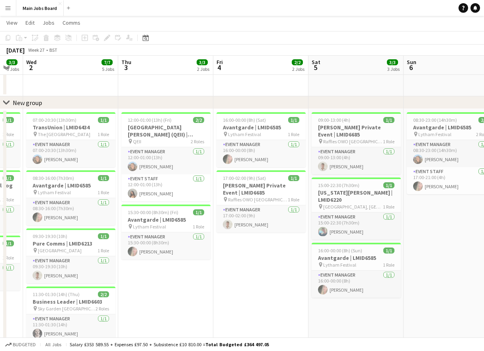
drag, startPoint x: 146, startPoint y: 196, endPoint x: 187, endPoint y: 191, distance: 41.3
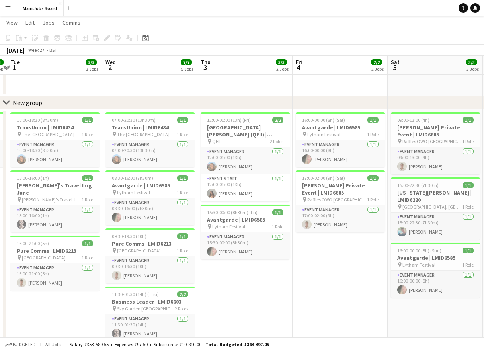
drag, startPoint x: 30, startPoint y: 155, endPoint x: 135, endPoint y: 155, distance: 105.1
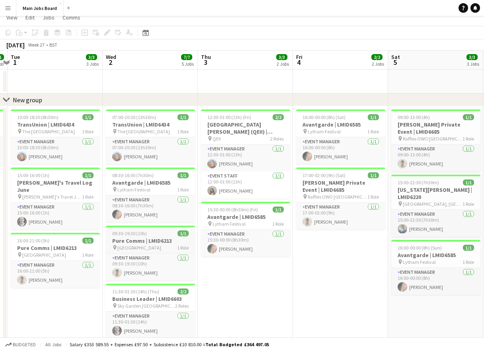
scroll to position [0, 0]
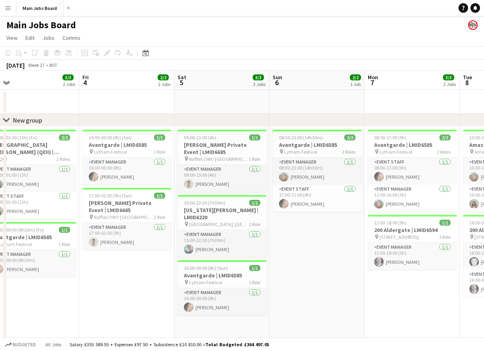
drag, startPoint x: 333, startPoint y: 277, endPoint x: 121, endPoint y: 281, distance: 212.5
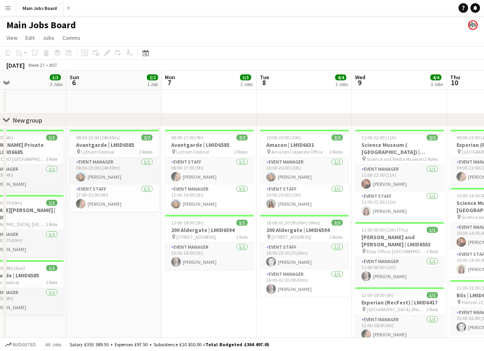
scroll to position [0, 316]
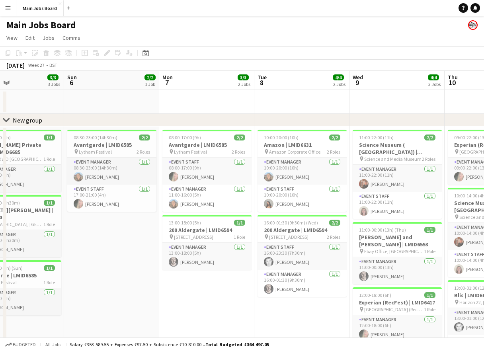
drag, startPoint x: 335, startPoint y: 242, endPoint x: 129, endPoint y: 255, distance: 206.1
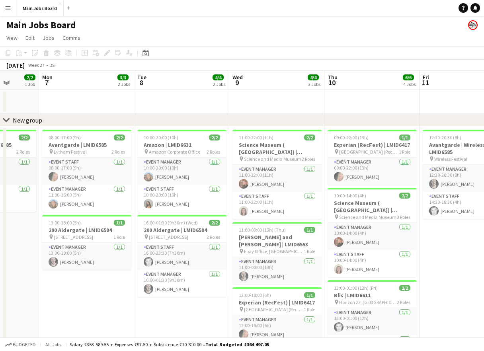
scroll to position [0, 254]
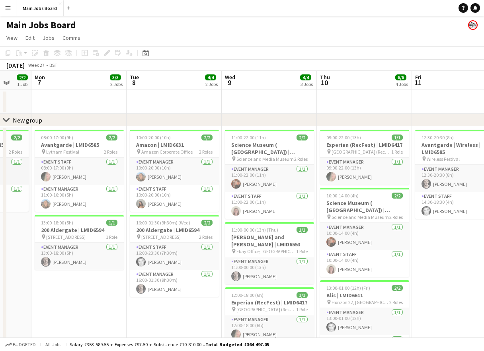
drag, startPoint x: 200, startPoint y: 293, endPoint x: 72, endPoint y: 302, distance: 128.4
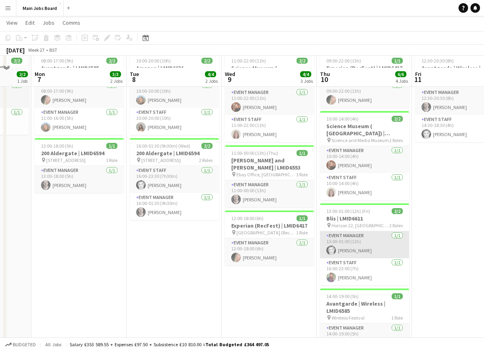
scroll to position [8, 0]
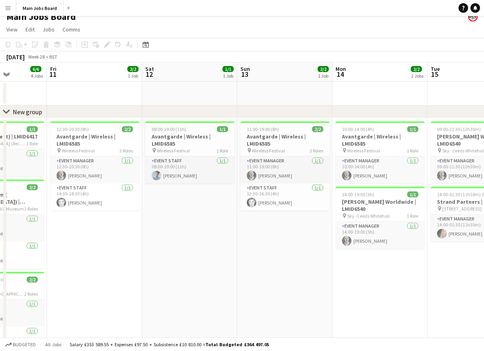
drag, startPoint x: 435, startPoint y: 262, endPoint x: 69, endPoint y: 288, distance: 366.2
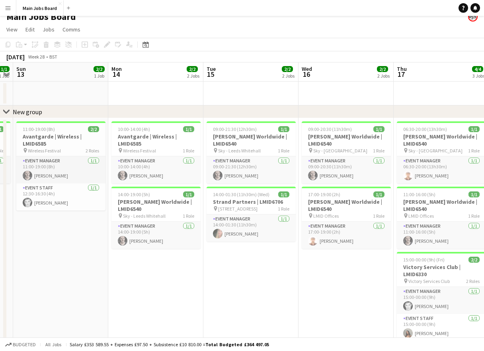
scroll to position [0, 337]
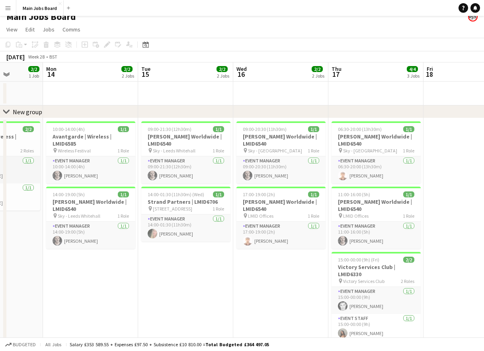
drag, startPoint x: 386, startPoint y: 241, endPoint x: 98, endPoint y: 245, distance: 288.1
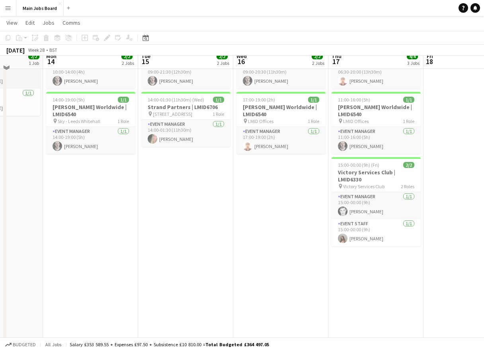
scroll to position [105, 0]
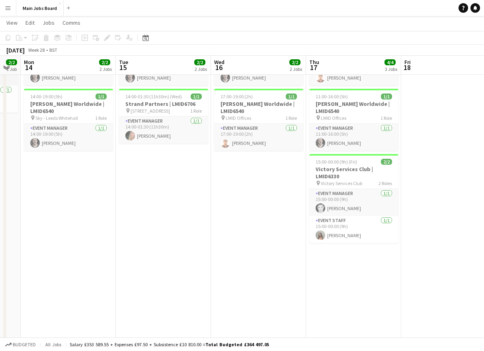
drag, startPoint x: 403, startPoint y: 266, endPoint x: 379, endPoint y: 266, distance: 23.5
click at [380, 266] on app-calendar-viewport "Thu 10 6/6 4 Jobs Fri 11 2/2 1 Job Sat 12 1/1 1 Job Sun 13 2/2 1 Job Mon 14 2/2…" at bounding box center [242, 271] width 484 height 691
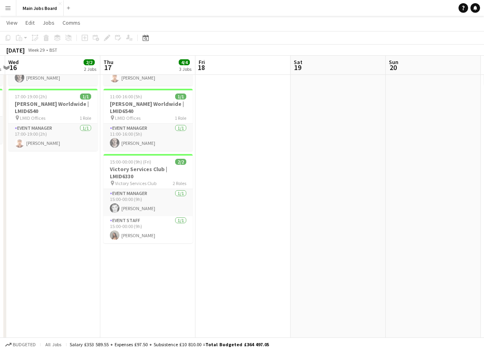
drag, startPoint x: 379, startPoint y: 266, endPoint x: 161, endPoint y: 266, distance: 218.1
click at [162, 266] on app-calendar-viewport "Sun 13 2/2 1 Job Mon 14 2/2 2 Jobs Tue 15 2/2 2 Jobs Wed 16 2/2 2 Jobs Thu 17 4…" at bounding box center [242, 271] width 484 height 691
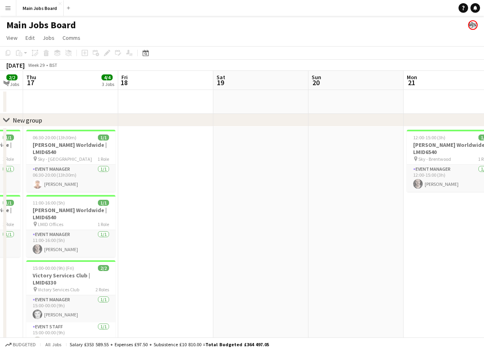
scroll to position [0, 380]
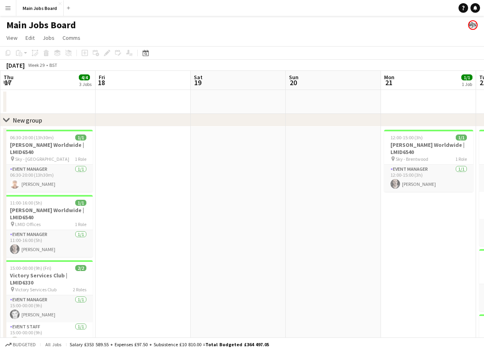
drag, startPoint x: 345, startPoint y: 218, endPoint x: 69, endPoint y: 217, distance: 276.2
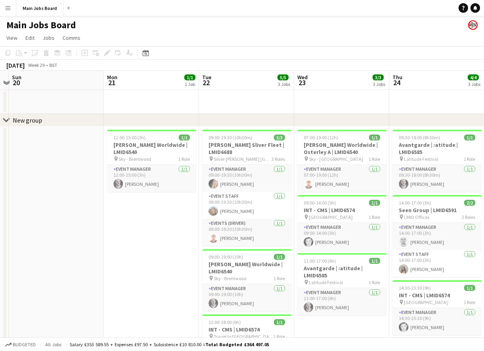
scroll to position [0, 277]
drag, startPoint x: 236, startPoint y: 226, endPoint x: 149, endPoint y: 224, distance: 87.6
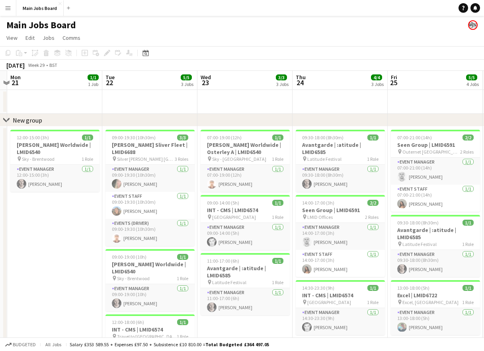
drag, startPoint x: 149, startPoint y: 224, endPoint x: 56, endPoint y: 222, distance: 93.1
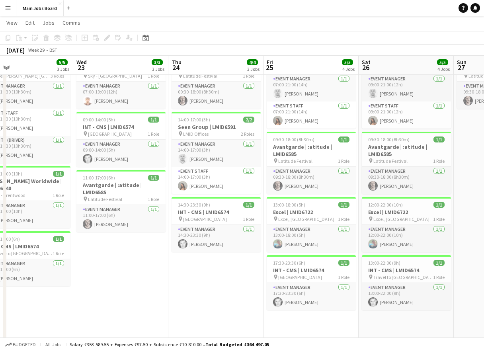
scroll to position [0, 0]
drag, startPoint x: 313, startPoint y: 285, endPoint x: 181, endPoint y: 284, distance: 132.1
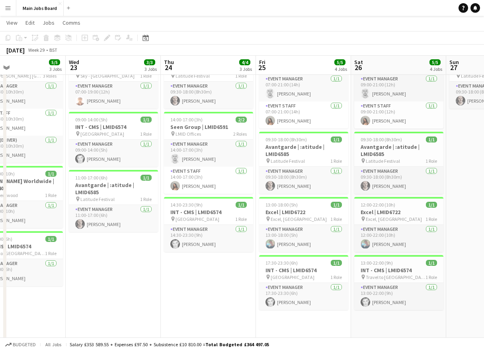
click at [181, 284] on app-calendar-viewport "Sat 19 Sun 20 Mon 21 1/1 1 Job Tue 22 5/5 3 Jobs Wed 23 3/3 3 Jobs Thu 24 4/4 3…" at bounding box center [242, 294] width 484 height 691
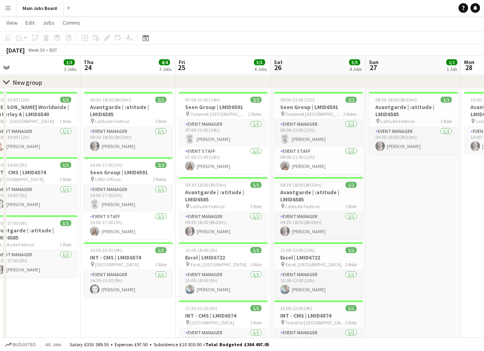
drag, startPoint x: 218, startPoint y: 308, endPoint x: 134, endPoint y: 308, distance: 83.6
click at [134, 308] on app-calendar-viewport "Sat 19 Sun 20 Mon 21 1/1 1 Job Tue 22 5/5 3 Jobs Wed 23 3/3 3 Jobs Thu 24 4/4 3…" at bounding box center [242, 339] width 484 height 691
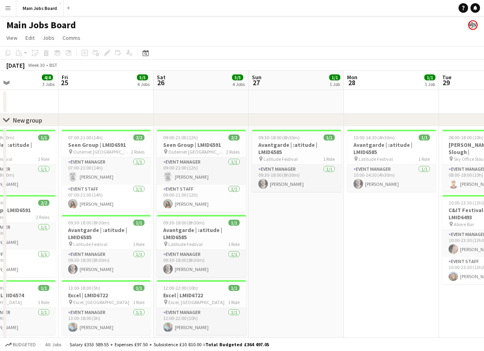
drag, startPoint x: 380, startPoint y: 288, endPoint x: 203, endPoint y: 288, distance: 177.1
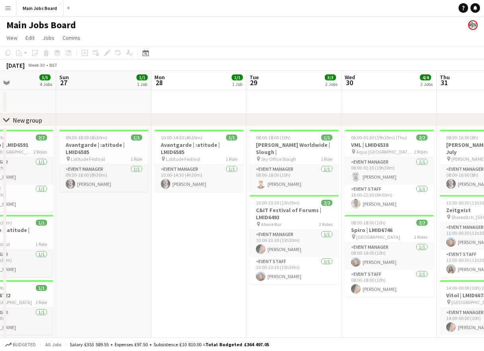
drag, startPoint x: 324, startPoint y: 236, endPoint x: 194, endPoint y: 237, distance: 129.3
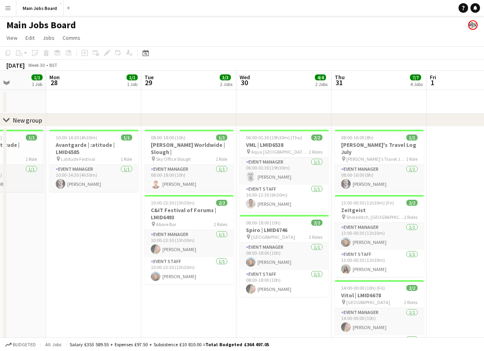
drag, startPoint x: 200, startPoint y: 240, endPoint x: 95, endPoint y: 240, distance: 105.1
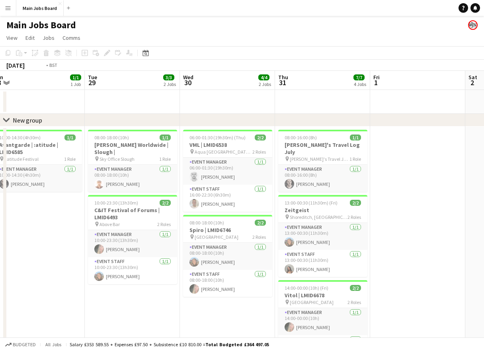
drag, startPoint x: 193, startPoint y: 304, endPoint x: 135, endPoint y: 302, distance: 57.7
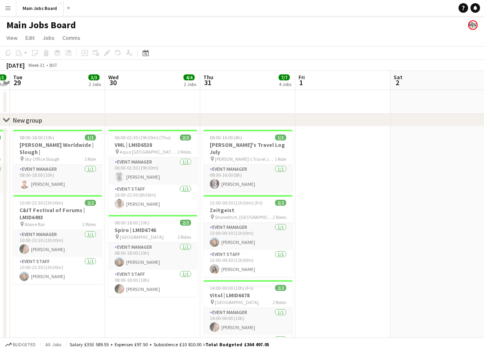
drag, startPoint x: 223, startPoint y: 302, endPoint x: 147, endPoint y: 302, distance: 75.6
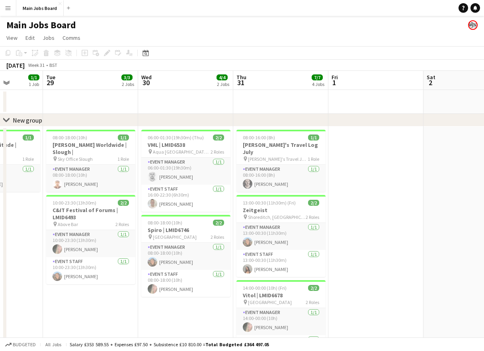
drag, startPoint x: 397, startPoint y: 267, endPoint x: 101, endPoint y: 267, distance: 295.7
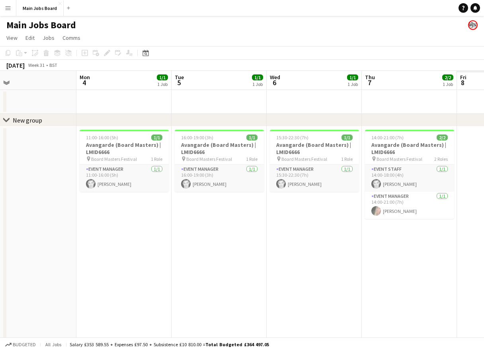
drag, startPoint x: 351, startPoint y: 232, endPoint x: 113, endPoint y: 231, distance: 238.0
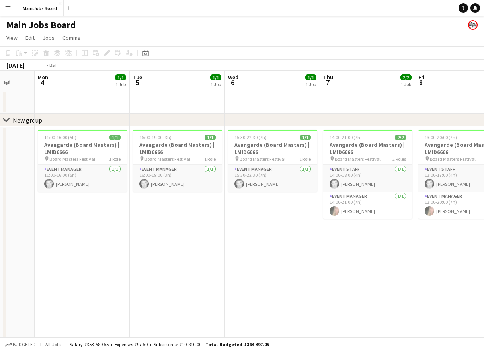
drag, startPoint x: 358, startPoint y: 232, endPoint x: 148, endPoint y: 230, distance: 209.7
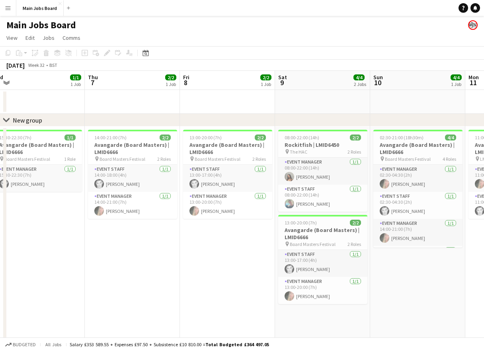
scroll to position [0, 345]
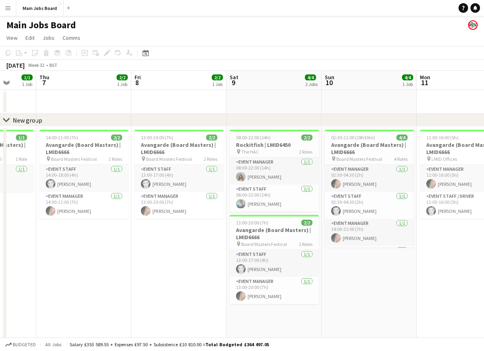
drag, startPoint x: 253, startPoint y: 256, endPoint x: 168, endPoint y: 253, distance: 85.2
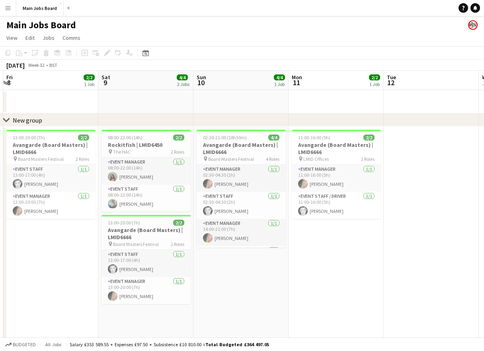
scroll to position [0, 374]
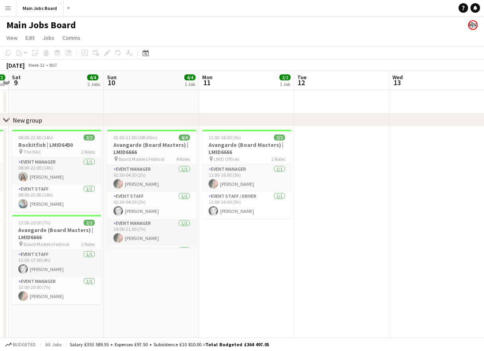
drag, startPoint x: 362, startPoint y: 267, endPoint x: 143, endPoint y: 265, distance: 218.9
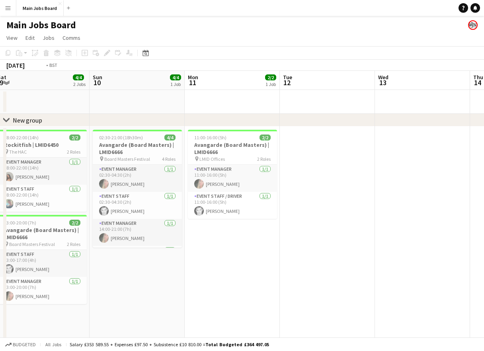
drag, startPoint x: 320, startPoint y: 261, endPoint x: 51, endPoint y: 261, distance: 269.4
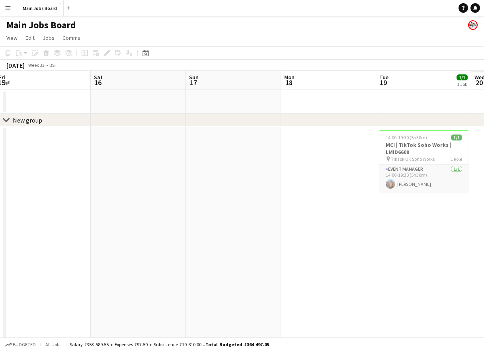
drag, startPoint x: 224, startPoint y: 232, endPoint x: 16, endPoint y: 234, distance: 208.1
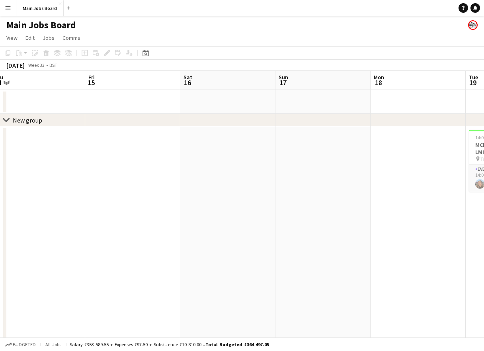
drag, startPoint x: 316, startPoint y: 227, endPoint x: 115, endPoint y: 226, distance: 201.3
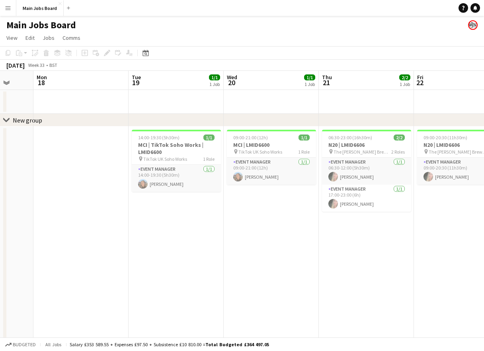
scroll to position [0, 281]
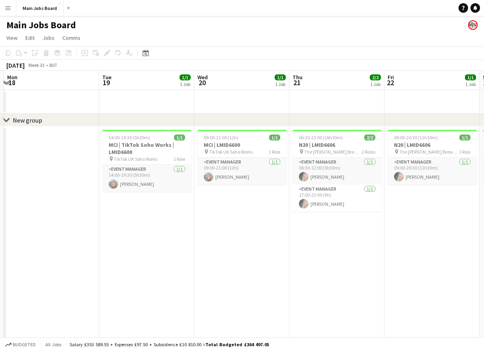
drag, startPoint x: 299, startPoint y: 234, endPoint x: 131, endPoint y: 232, distance: 168.3
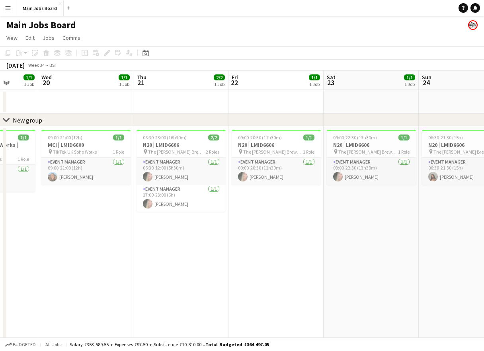
scroll to position [0, 337]
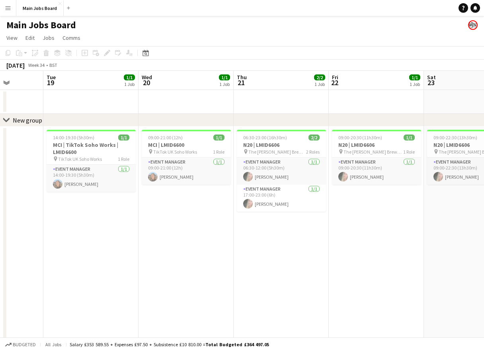
drag, startPoint x: 423, startPoint y: 232, endPoint x: 177, endPoint y: 232, distance: 245.9
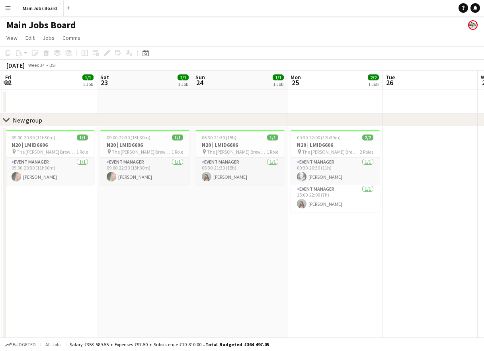
drag, startPoint x: 384, startPoint y: 212, endPoint x: 244, endPoint y: 210, distance: 139.3
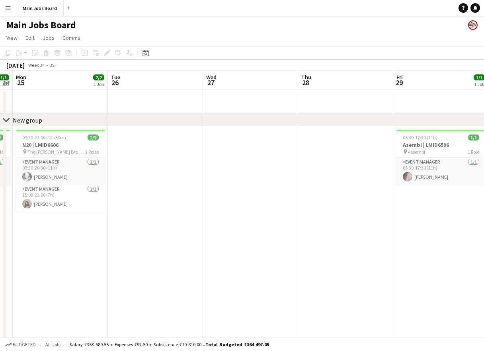
drag, startPoint x: 365, startPoint y: 230, endPoint x: 93, endPoint y: 228, distance: 272.6
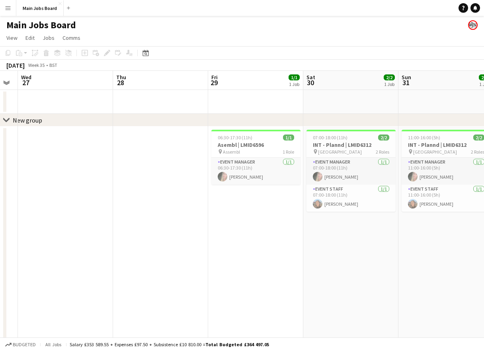
scroll to position [0, 364]
drag, startPoint x: 314, startPoint y: 214, endPoint x: 129, endPoint y: 212, distance: 185.0
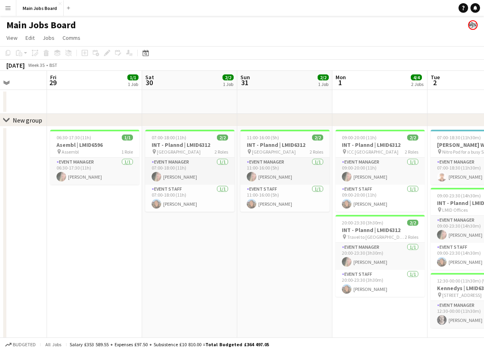
scroll to position [0, 354]
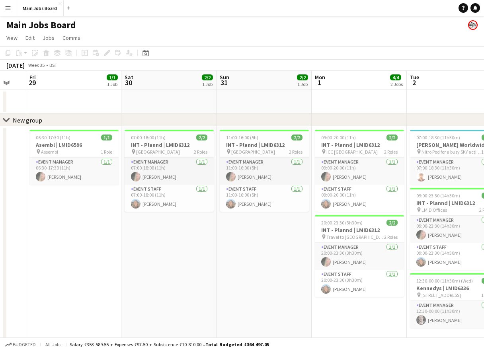
drag, startPoint x: 353, startPoint y: 226, endPoint x: 173, endPoint y: 223, distance: 179.1
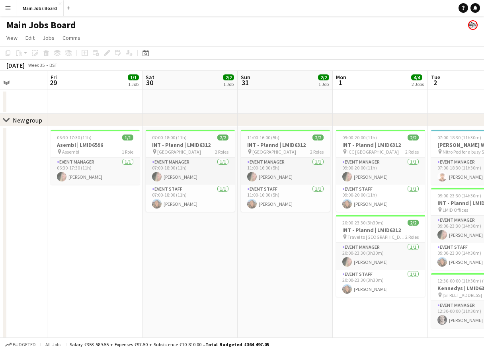
drag, startPoint x: 307, startPoint y: 237, endPoint x: 136, endPoint y: 236, distance: 170.7
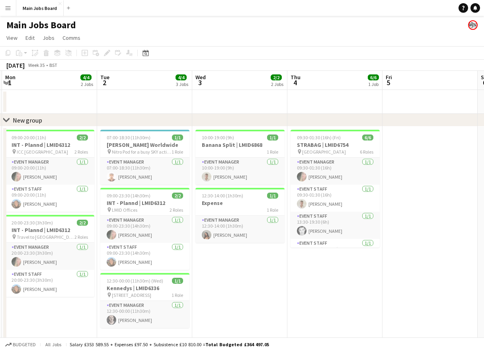
scroll to position [0, 284]
drag, startPoint x: 225, startPoint y: 236, endPoint x: 86, endPoint y: 240, distance: 139.3
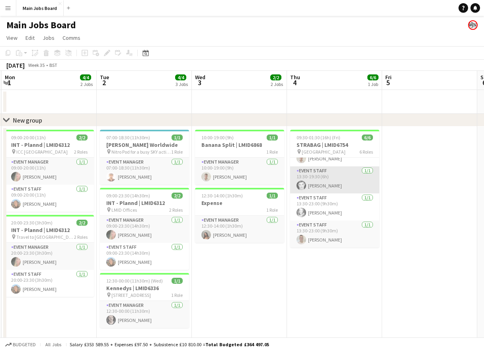
scroll to position [72, 0]
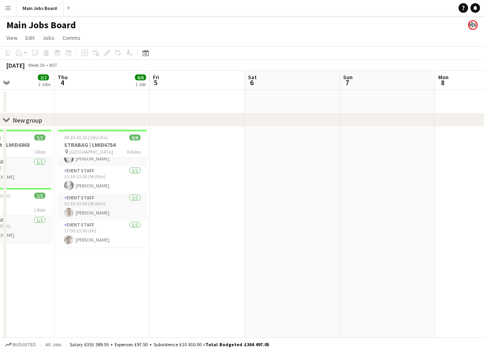
drag, startPoint x: 365, startPoint y: 282, endPoint x: 132, endPoint y: 277, distance: 233.2
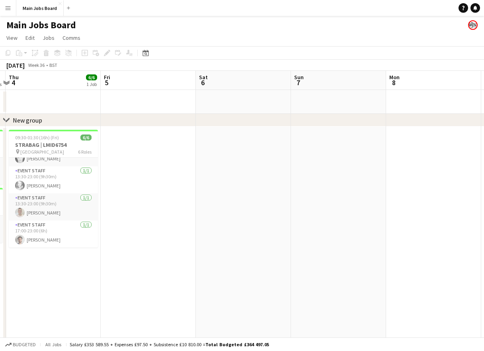
drag, startPoint x: 427, startPoint y: 219, endPoint x: 146, endPoint y: 229, distance: 280.7
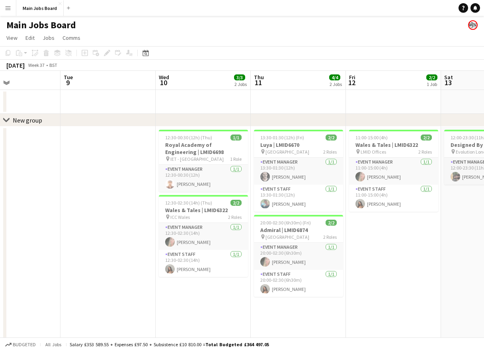
drag, startPoint x: 185, startPoint y: 230, endPoint x: 73, endPoint y: 230, distance: 112.2
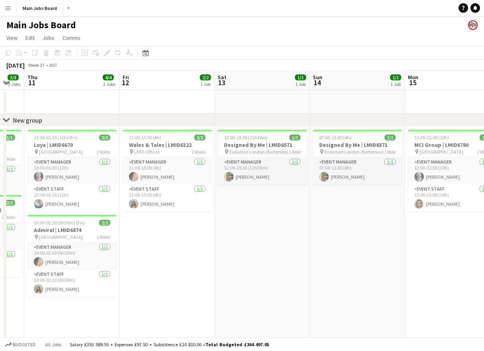
drag, startPoint x: 415, startPoint y: 228, endPoint x: 189, endPoint y: 232, distance: 226.0
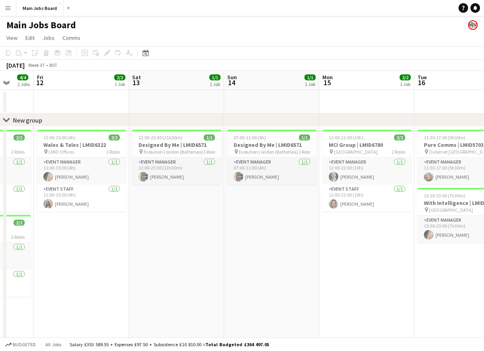
scroll to position [0, 395]
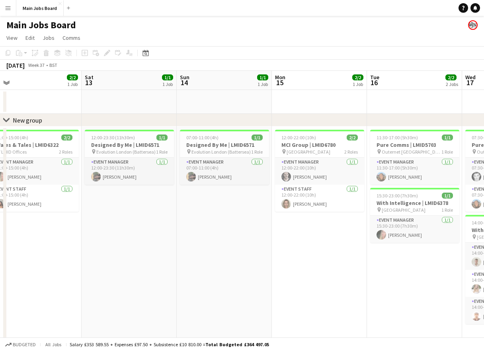
drag, startPoint x: 351, startPoint y: 224, endPoint x: 210, endPoint y: 228, distance: 140.5
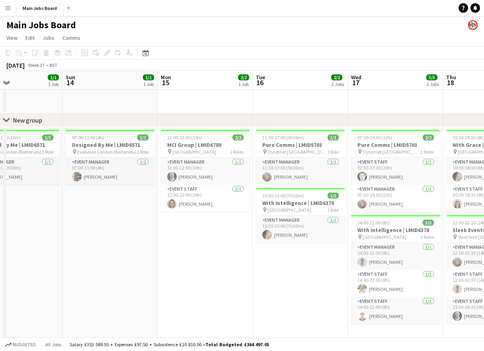
scroll to position [0, 392]
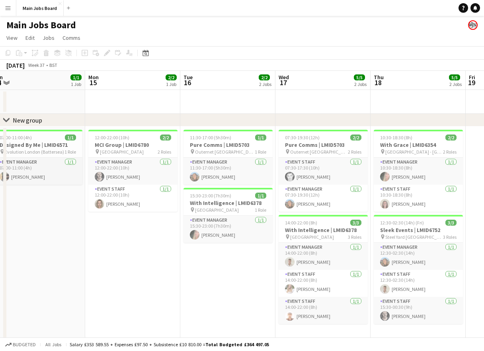
drag, startPoint x: 408, startPoint y: 255, endPoint x: 222, endPoint y: 256, distance: 186.6
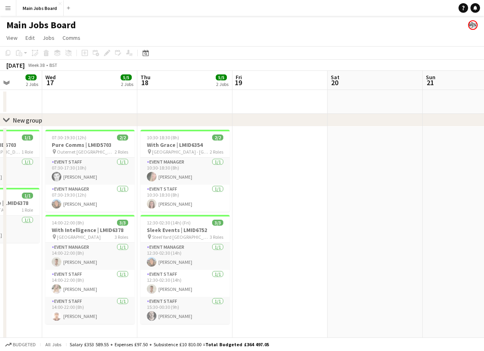
drag, startPoint x: 413, startPoint y: 328, endPoint x: 181, endPoint y: 331, distance: 232.0
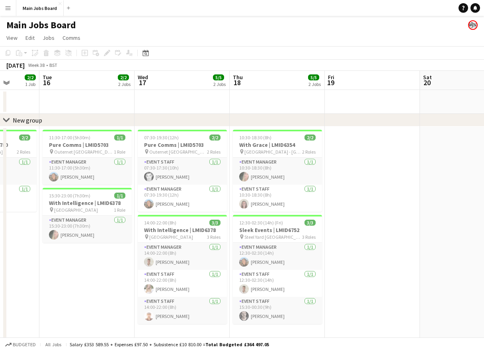
drag, startPoint x: 413, startPoint y: 240, endPoint x: 265, endPoint y: 239, distance: 148.0
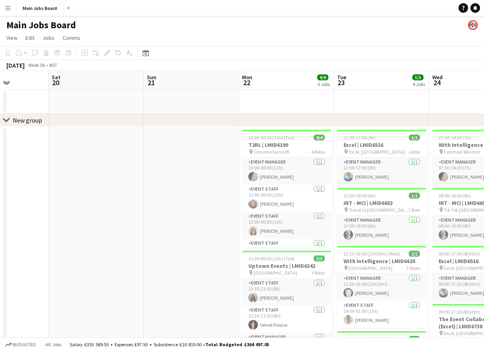
scroll to position [0, 356]
drag, startPoint x: 282, startPoint y: 232, endPoint x: 117, endPoint y: 245, distance: 165.2
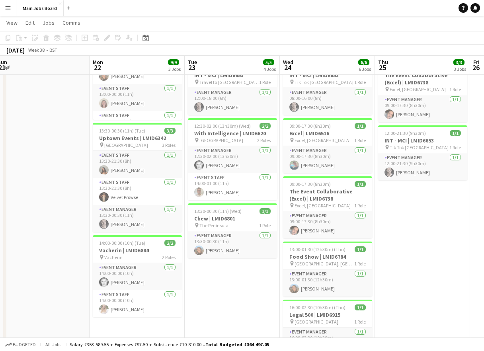
scroll to position [0, 392]
drag, startPoint x: 281, startPoint y: 292, endPoint x: 244, endPoint y: 292, distance: 36.2
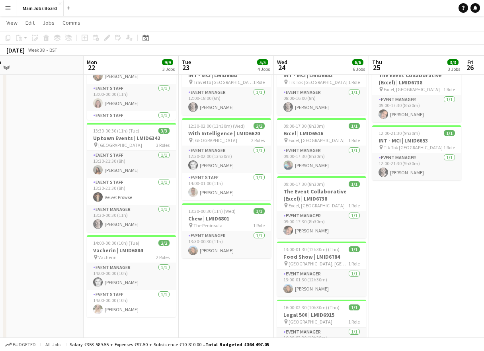
click at [244, 292] on app-calendar-viewport "Wed 17 5/5 2 Jobs Thu 18 5/5 2 Jobs Fri 19 Sat 20 Sun 21 Mon 22 9/9 3 Jobs Tue …" at bounding box center [242, 249] width 484 height 691
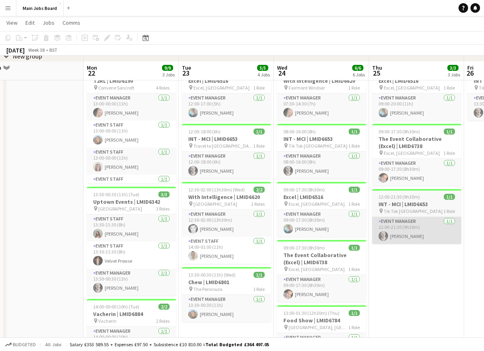
scroll to position [56, 0]
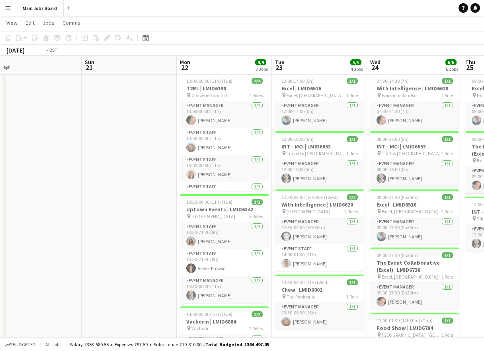
drag, startPoint x: 434, startPoint y: 290, endPoint x: 321, endPoint y: 292, distance: 113.4
click at [321, 292] on app-calendar-viewport "Wed 17 5/5 2 Jobs Thu 18 5/5 2 Jobs Fri 19 Sat 20 Sun 21 Mon 22 9/9 3 Jobs Tue …" at bounding box center [242, 320] width 484 height 691
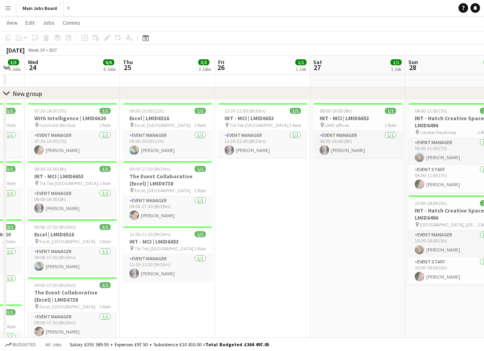
scroll to position [0, 315]
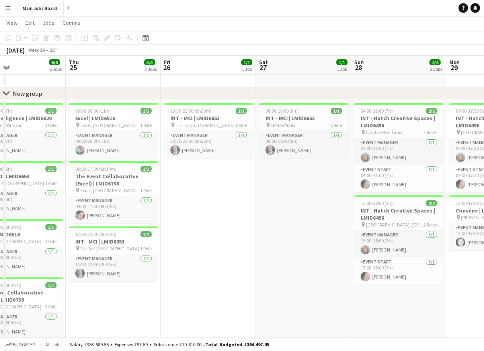
drag, startPoint x: 386, startPoint y: 276, endPoint x: 196, endPoint y: 274, distance: 189.8
click at [196, 274] on app-calendar-viewport "Sun 21 Mon 22 9/9 3 Jobs Tue 23 5/5 4 Jobs Wed 24 6/6 6 Jobs Thu 25 3/3 3 Jobs …" at bounding box center [242, 350] width 484 height 691
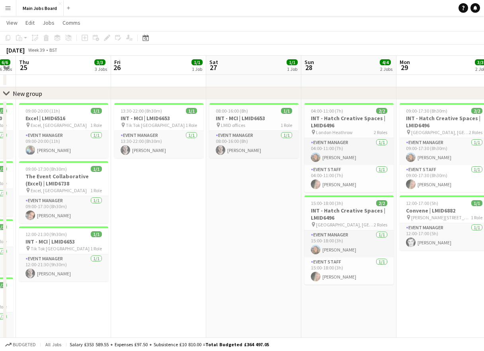
drag, startPoint x: 296, startPoint y: 216, endPoint x: 233, endPoint y: 216, distance: 63.3
click at [233, 216] on app-calendar-viewport "Sun 21 Mon 22 9/9 3 Jobs Tue 23 5/5 4 Jobs Wed 24 6/6 6 Jobs Thu 25 3/3 3 Jobs …" at bounding box center [242, 350] width 484 height 691
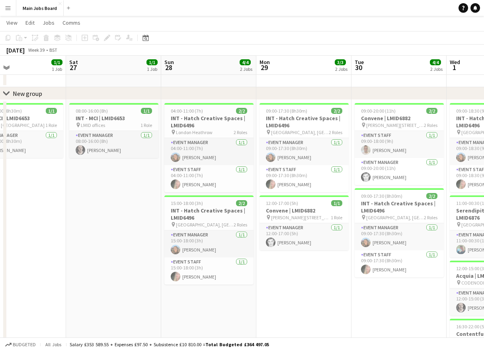
scroll to position [0, 343]
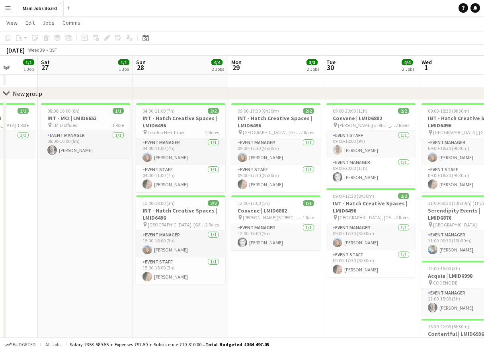
drag, startPoint x: 421, startPoint y: 275, endPoint x: 266, endPoint y: 275, distance: 154.8
click at [266, 275] on app-calendar-viewport "Tue 23 5/5 4 Jobs Wed 24 6/6 6 Jobs Thu 25 3/3 3 Jobs Fri 26 1/1 1 Job Sat 27 1…" at bounding box center [242, 350] width 484 height 691
